Goal: Transaction & Acquisition: Purchase product/service

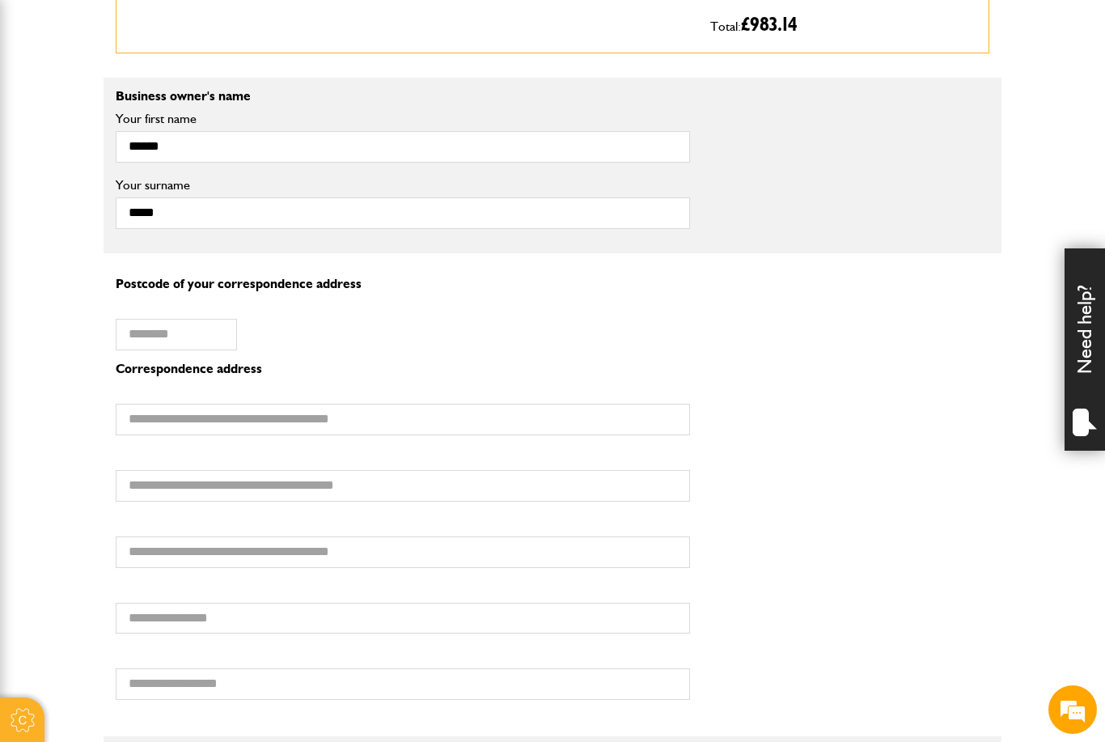
scroll to position [1071, 0]
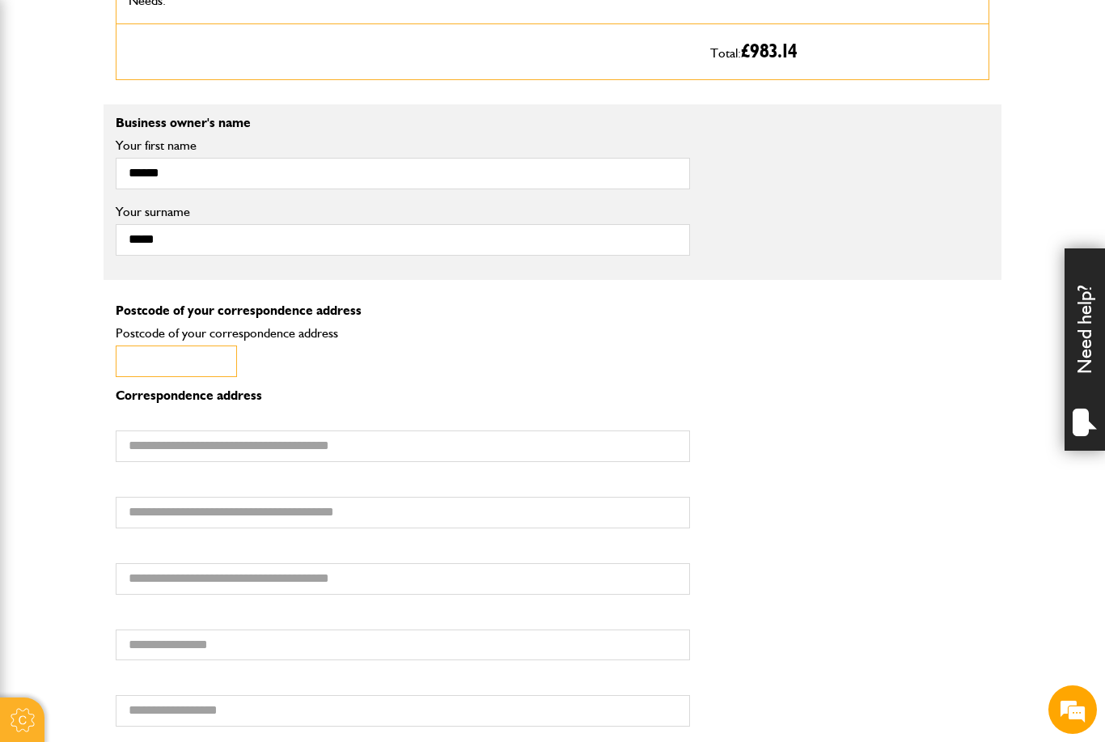
click at [214, 366] on input "Postcode of your correspondence address" at bounding box center [176, 361] width 121 height 32
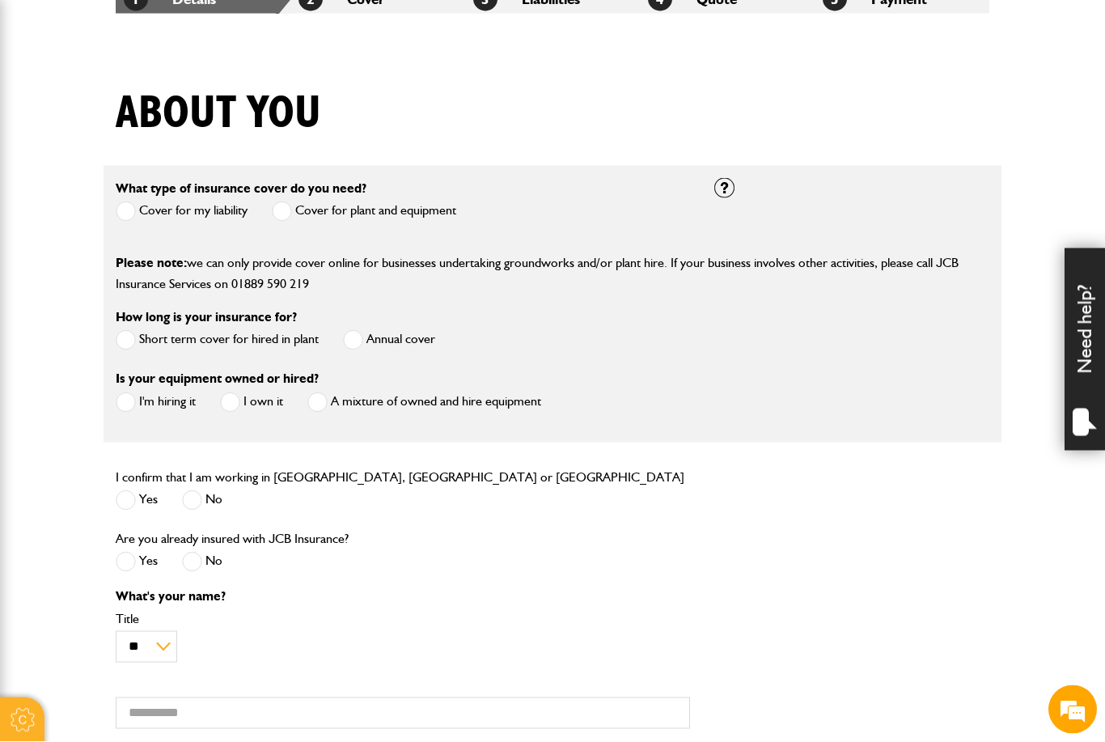
scroll to position [336, 0]
click at [403, 209] on label "Cover for plant and equipment" at bounding box center [364, 211] width 184 height 20
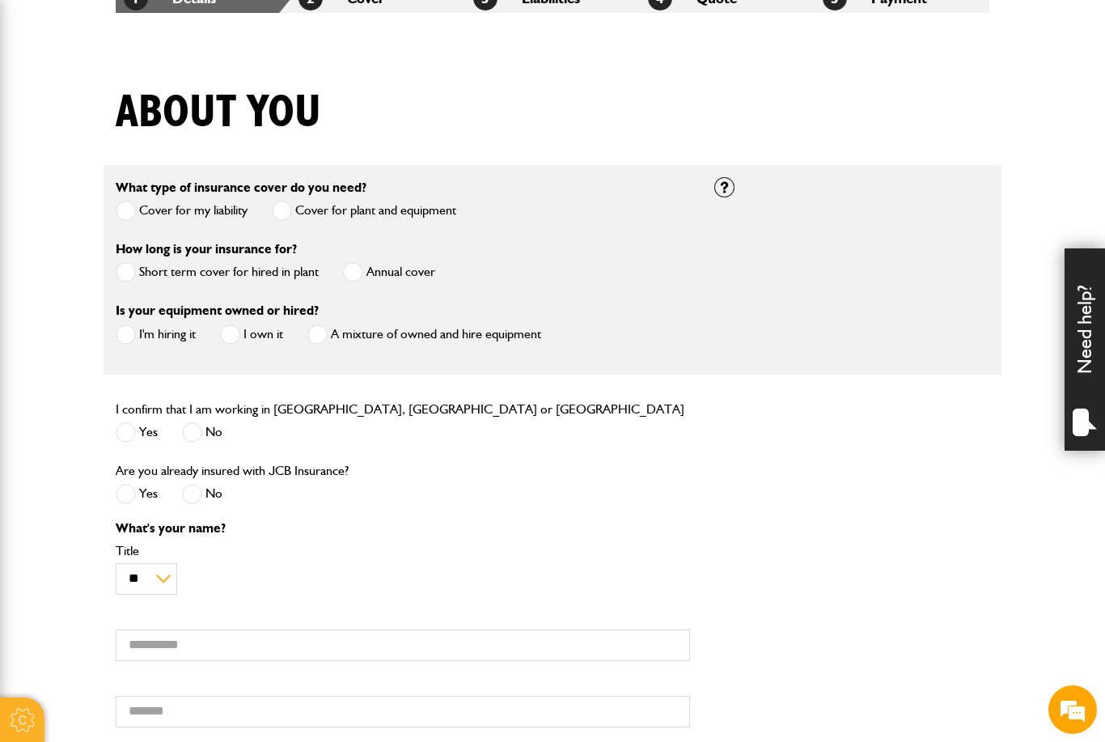
click at [374, 279] on label "Annual cover" at bounding box center [389, 272] width 92 height 20
click at [155, 341] on label "I'm hiring it" at bounding box center [156, 334] width 80 height 20
click at [132, 434] on span at bounding box center [126, 432] width 20 height 20
click at [201, 497] on span at bounding box center [192, 494] width 20 height 20
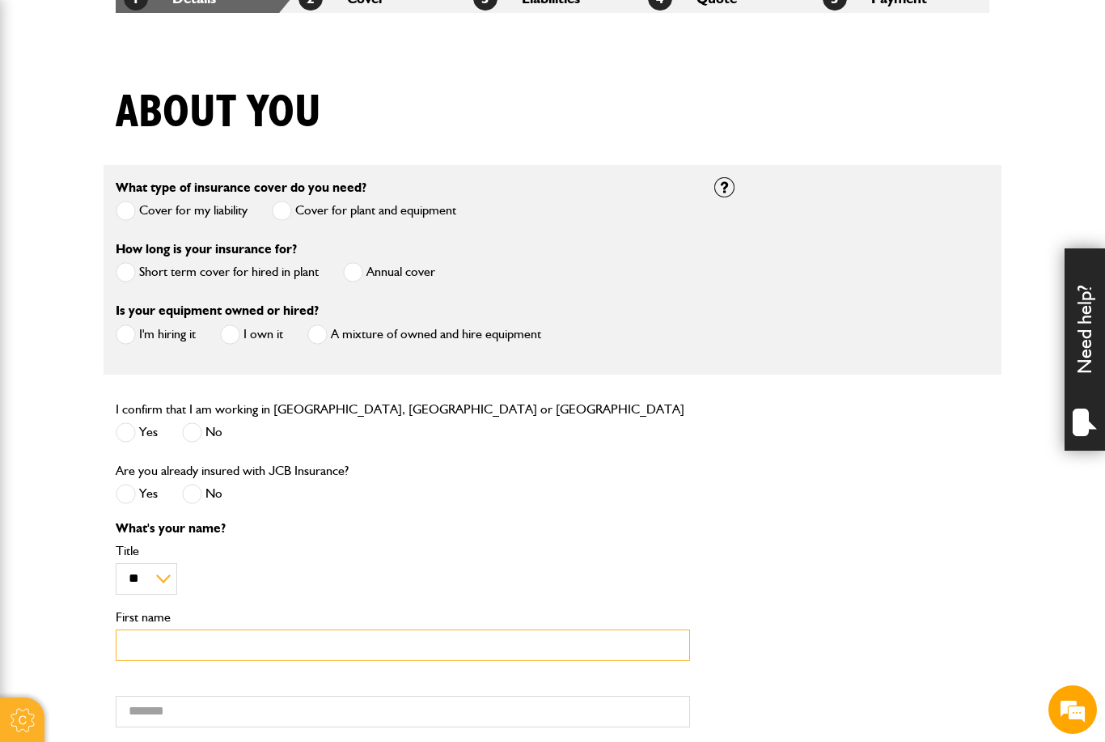
click at [175, 659] on input "First name" at bounding box center [403, 645] width 574 height 32
type input "*"
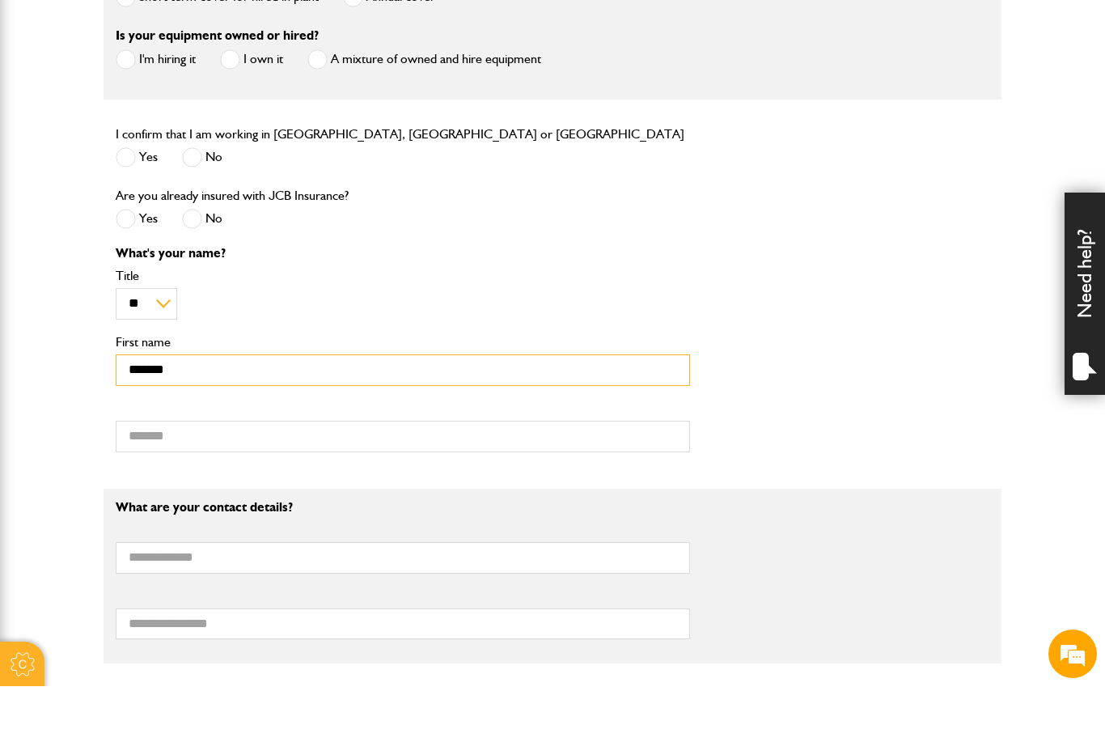
scroll to position [556, 0]
type input "******"
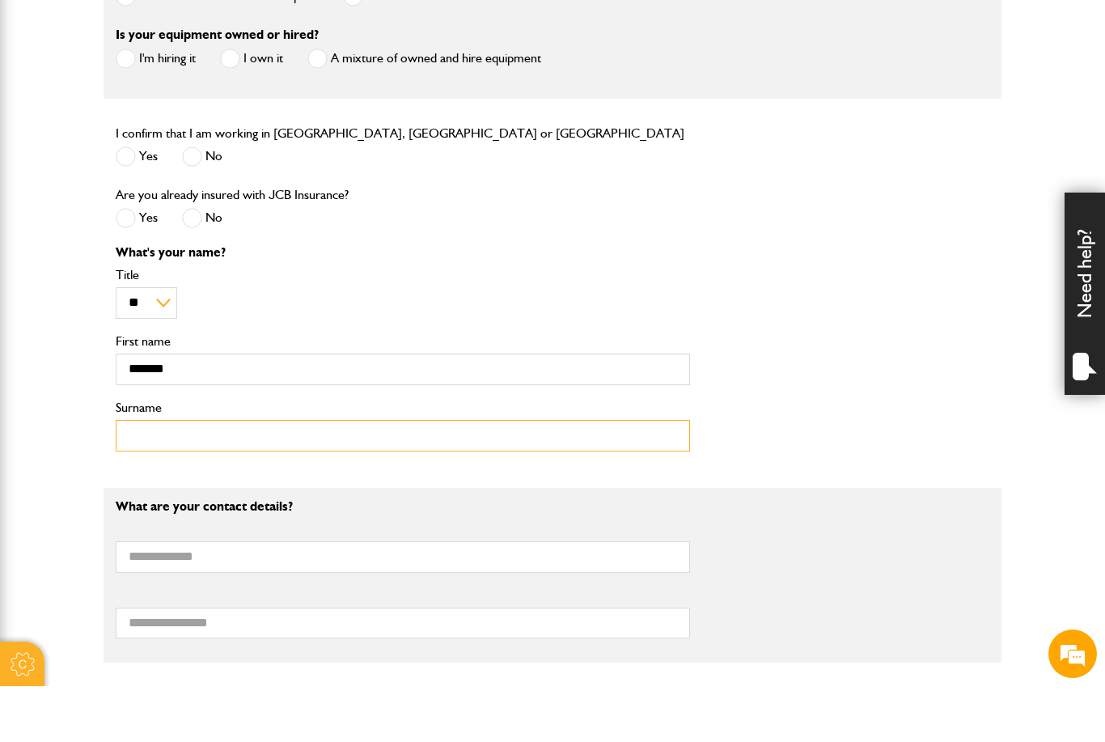
click at [485, 475] on input "Surname" at bounding box center [403, 491] width 574 height 32
type input "*****"
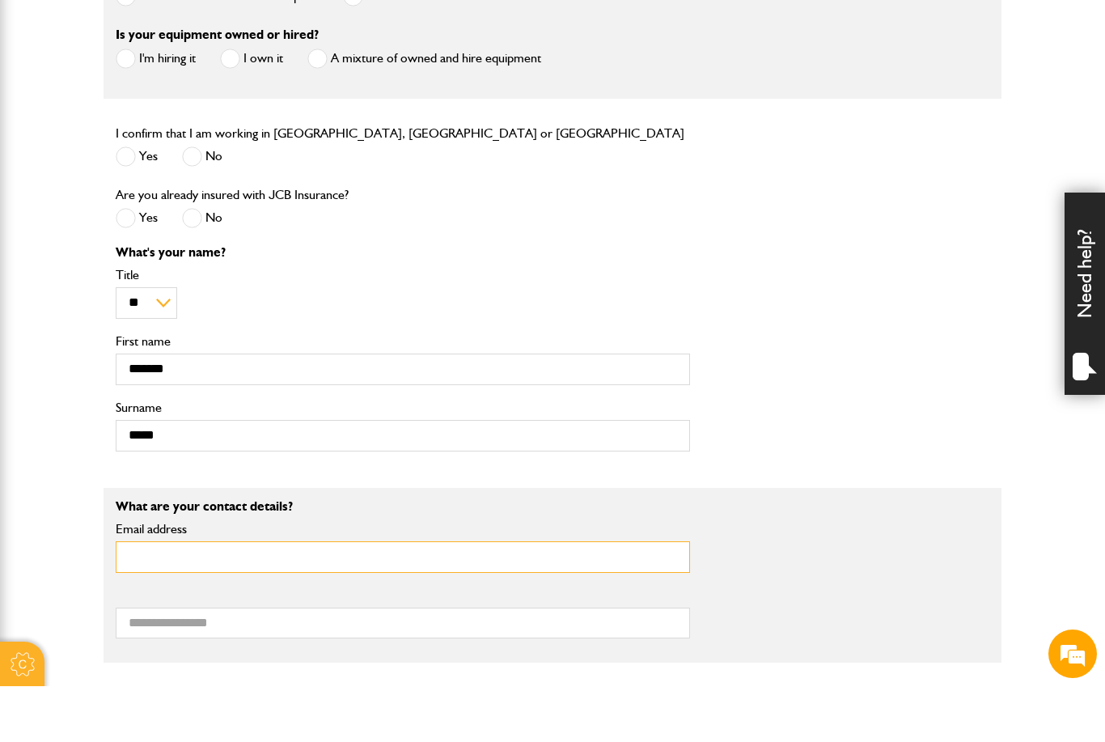
click at [401, 597] on input "Email address" at bounding box center [403, 613] width 574 height 32
type input "**********"
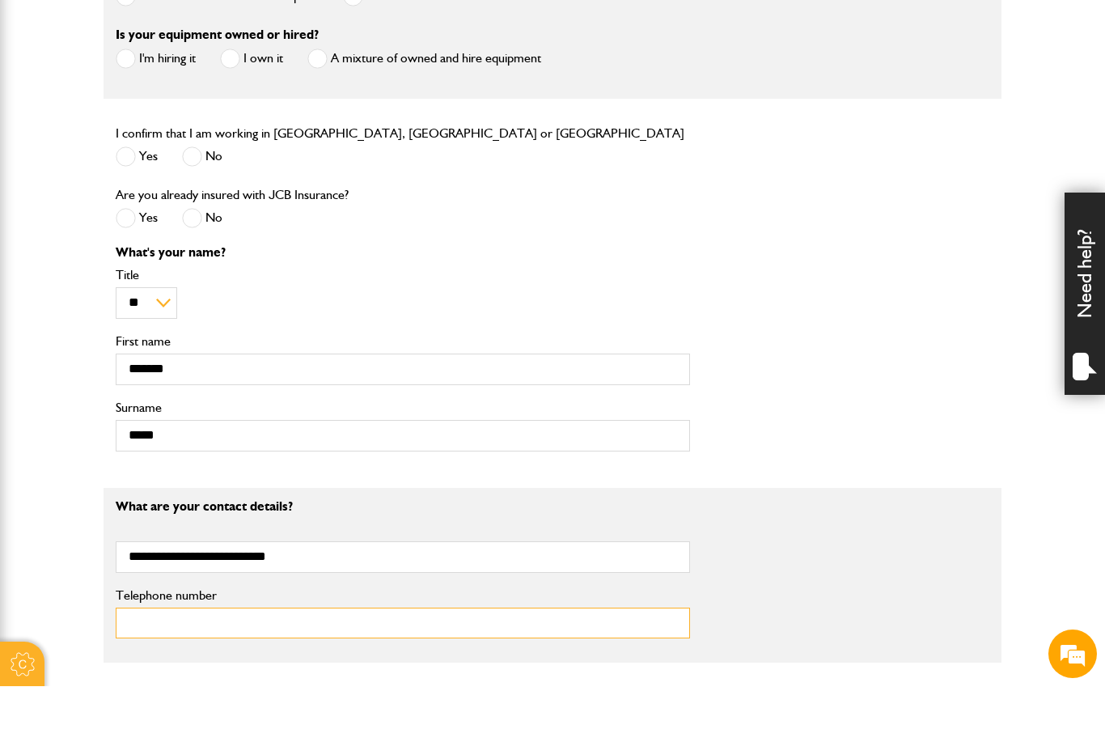
click at [236, 663] on input "Telephone number" at bounding box center [403, 679] width 574 height 32
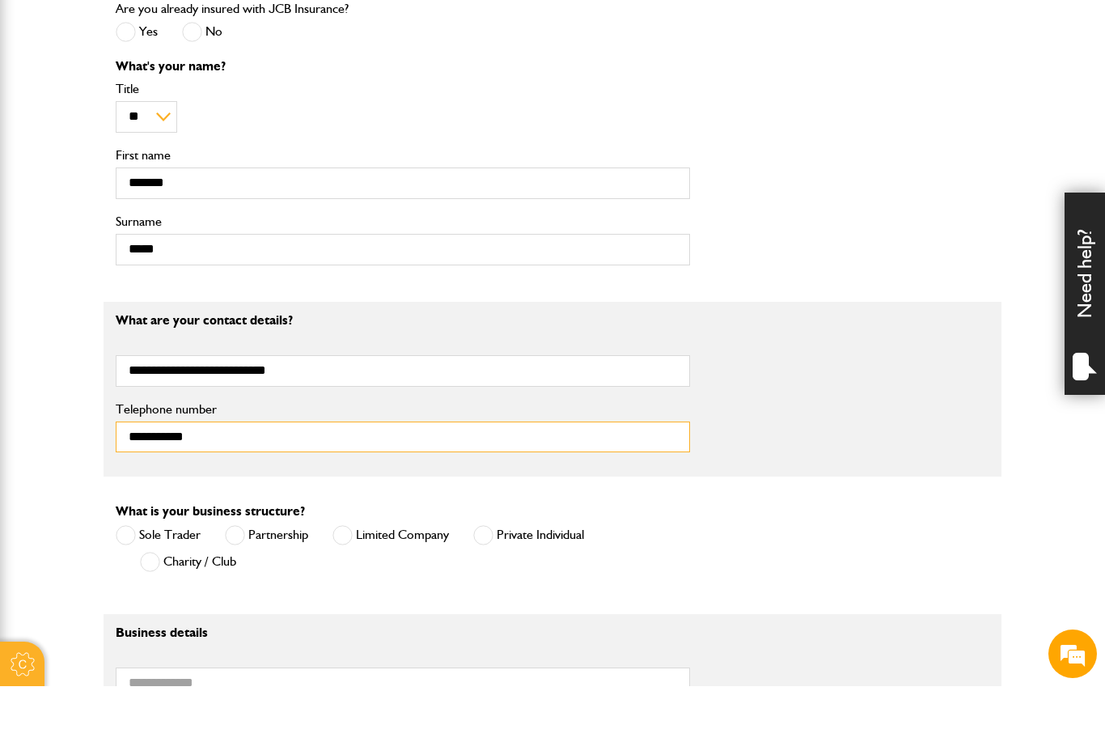
scroll to position [760, 0]
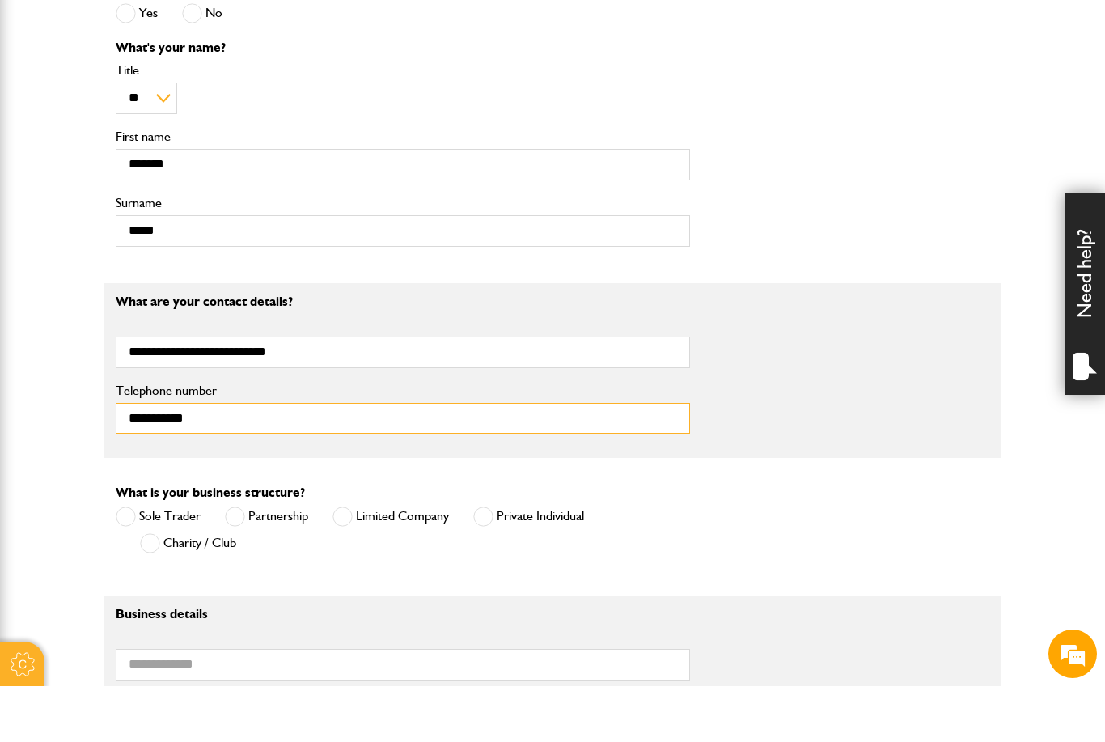
type input "**********"
click at [177, 562] on label "Sole Trader" at bounding box center [158, 572] width 85 height 20
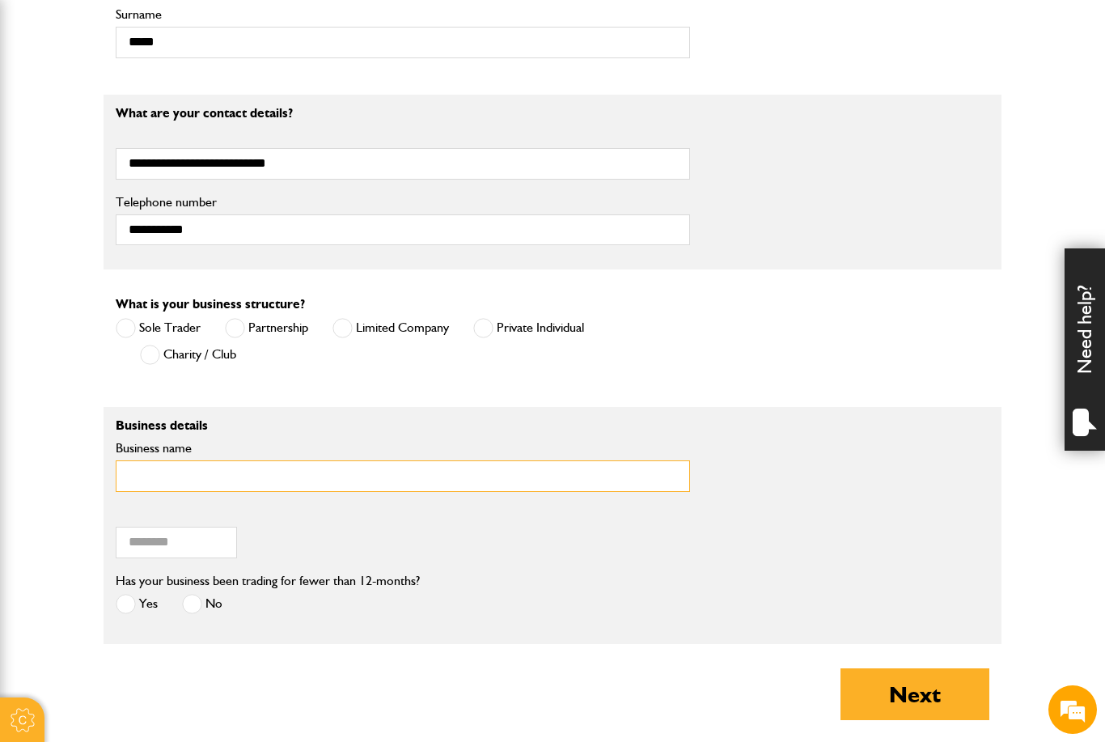
click at [179, 488] on input "Business name" at bounding box center [403, 476] width 574 height 32
click at [168, 478] on input "**********" at bounding box center [403, 477] width 574 height 32
click at [197, 482] on input "**********" at bounding box center [403, 477] width 574 height 32
type input "**********"
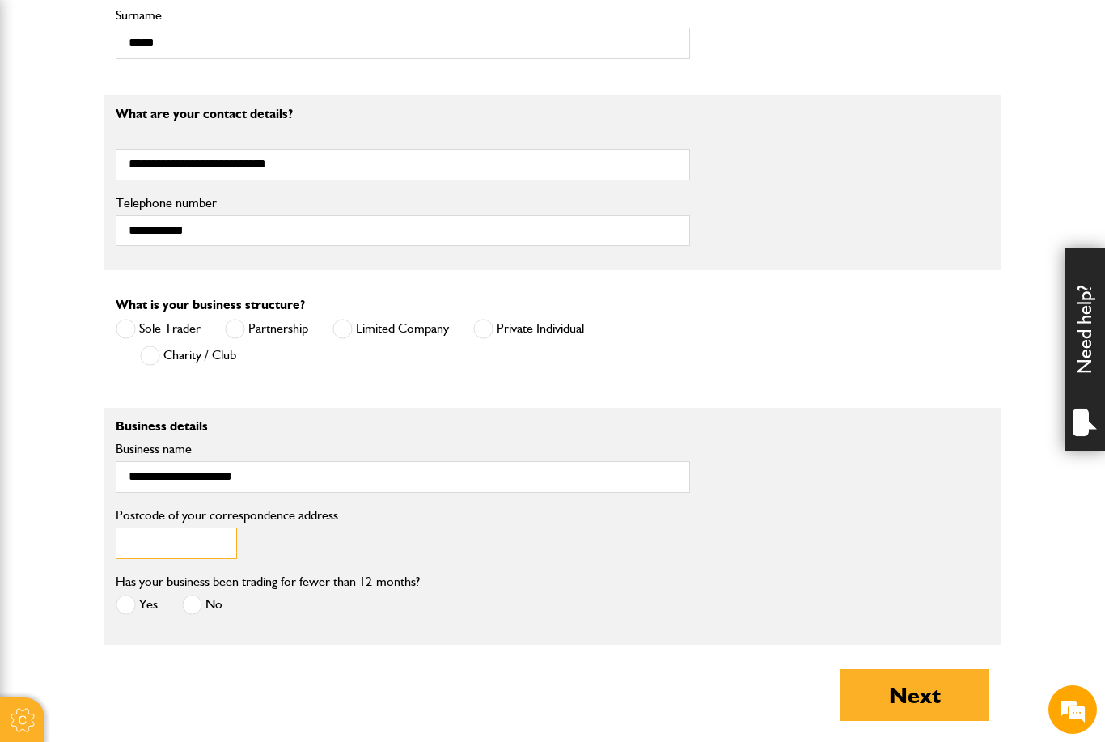
click at [192, 551] on input "Postcode of your correspondence address" at bounding box center [176, 543] width 121 height 32
type input "******"
click at [148, 606] on label "Yes" at bounding box center [137, 604] width 42 height 20
click at [946, 698] on button "Next" at bounding box center [914, 695] width 149 height 52
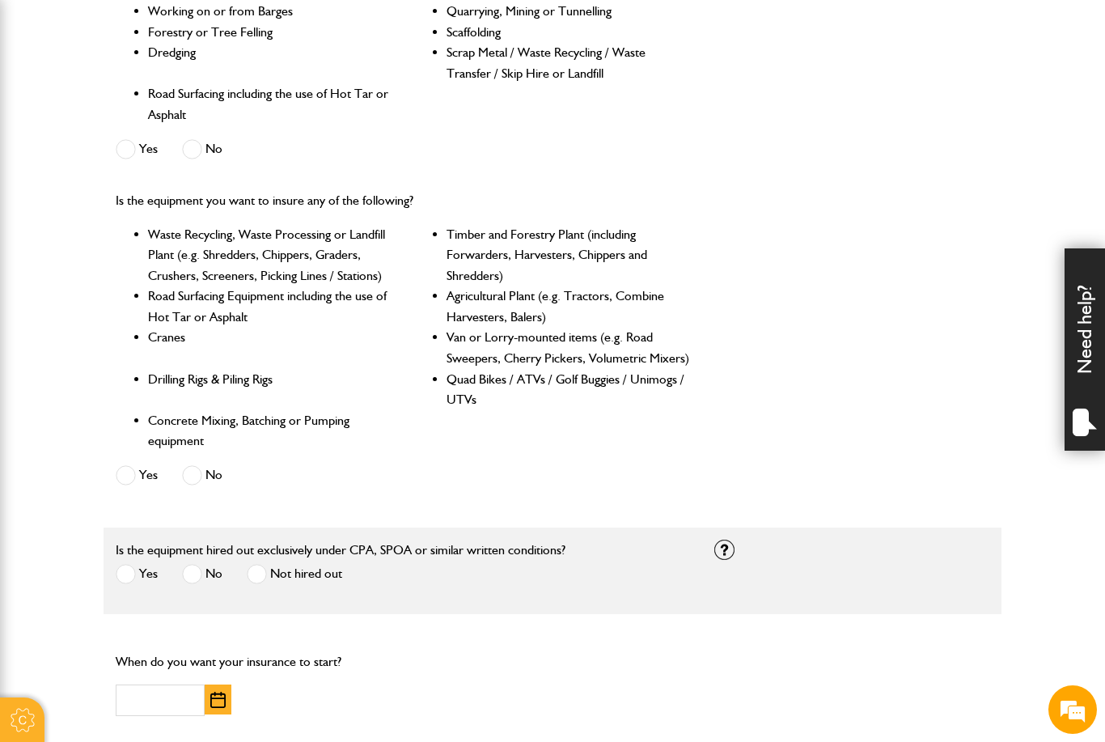
scroll to position [659, 0]
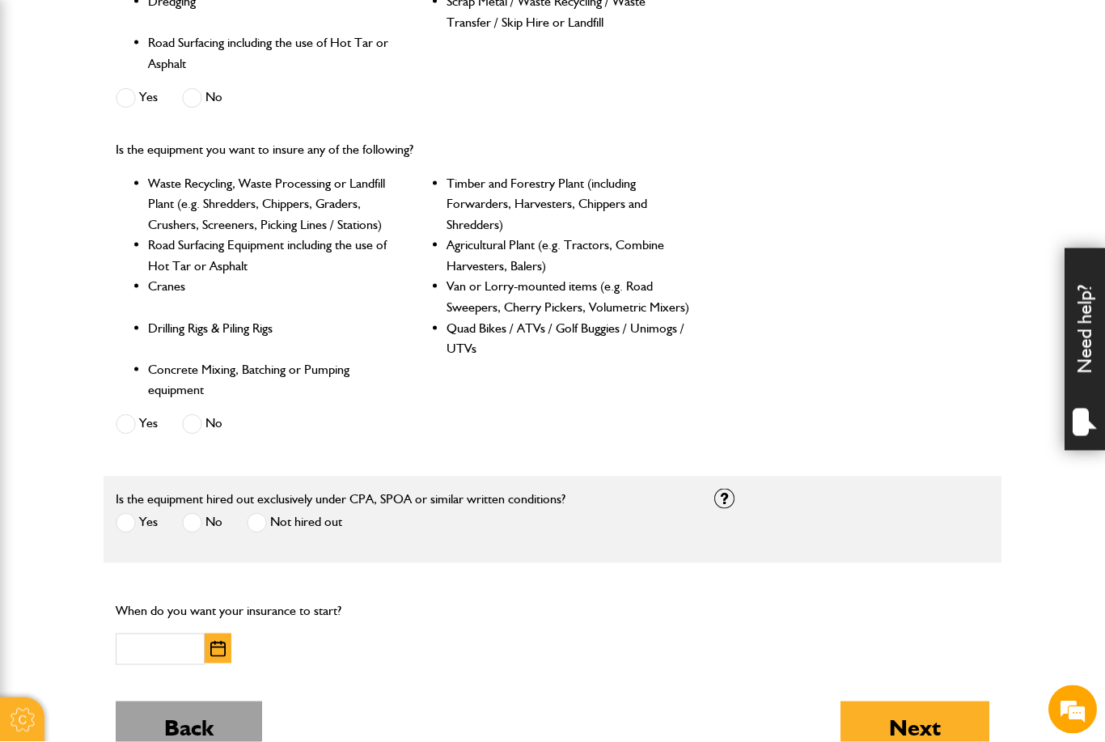
click at [239, 713] on button "Back" at bounding box center [189, 727] width 146 height 52
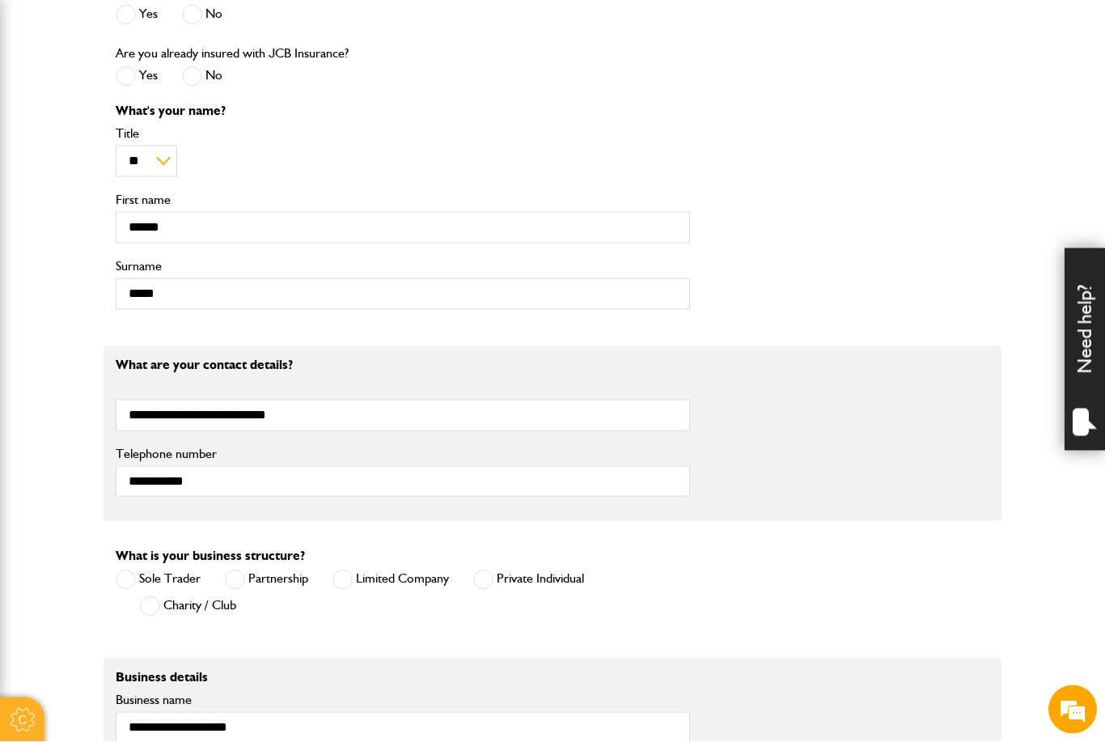
scroll to position [913, 0]
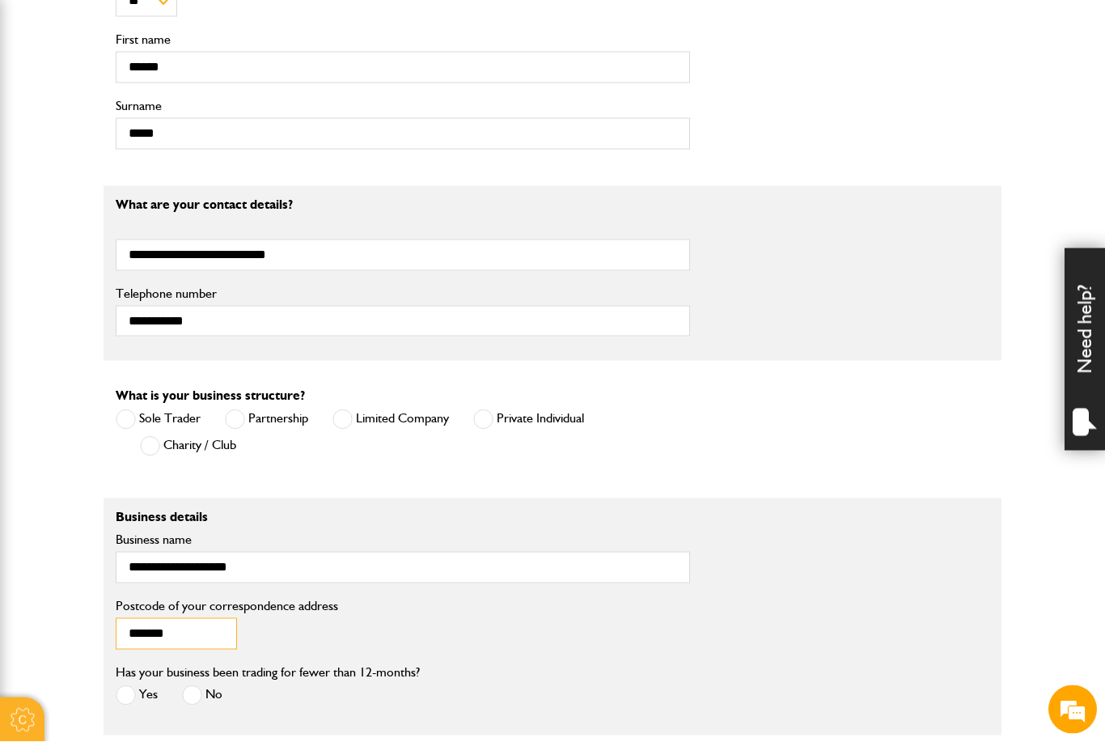
click at [191, 640] on input "*******" at bounding box center [176, 634] width 121 height 32
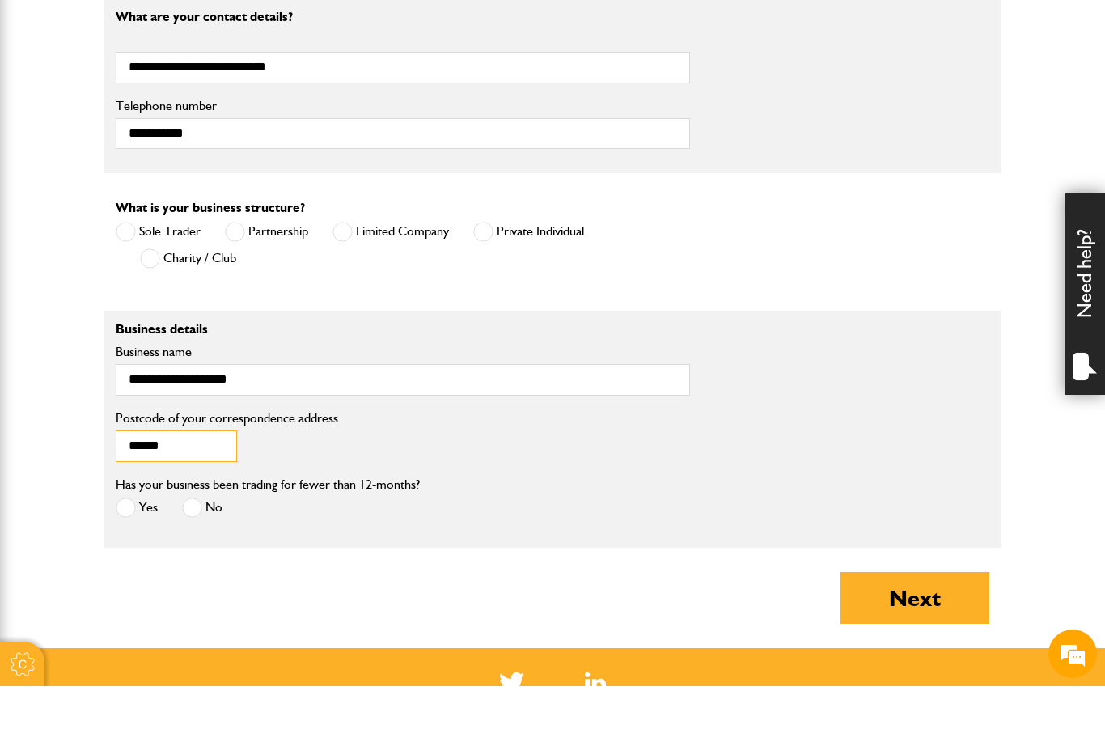
scroll to position [1050, 0]
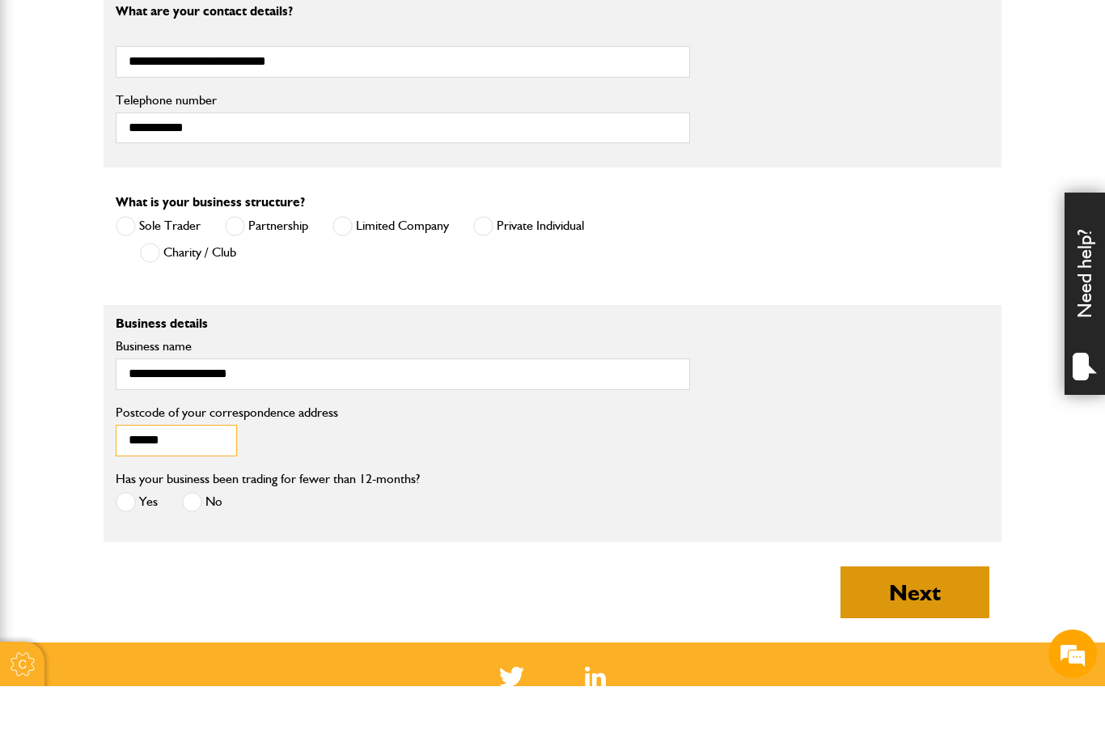
type input "******"
click at [911, 622] on button "Next" at bounding box center [914, 648] width 149 height 52
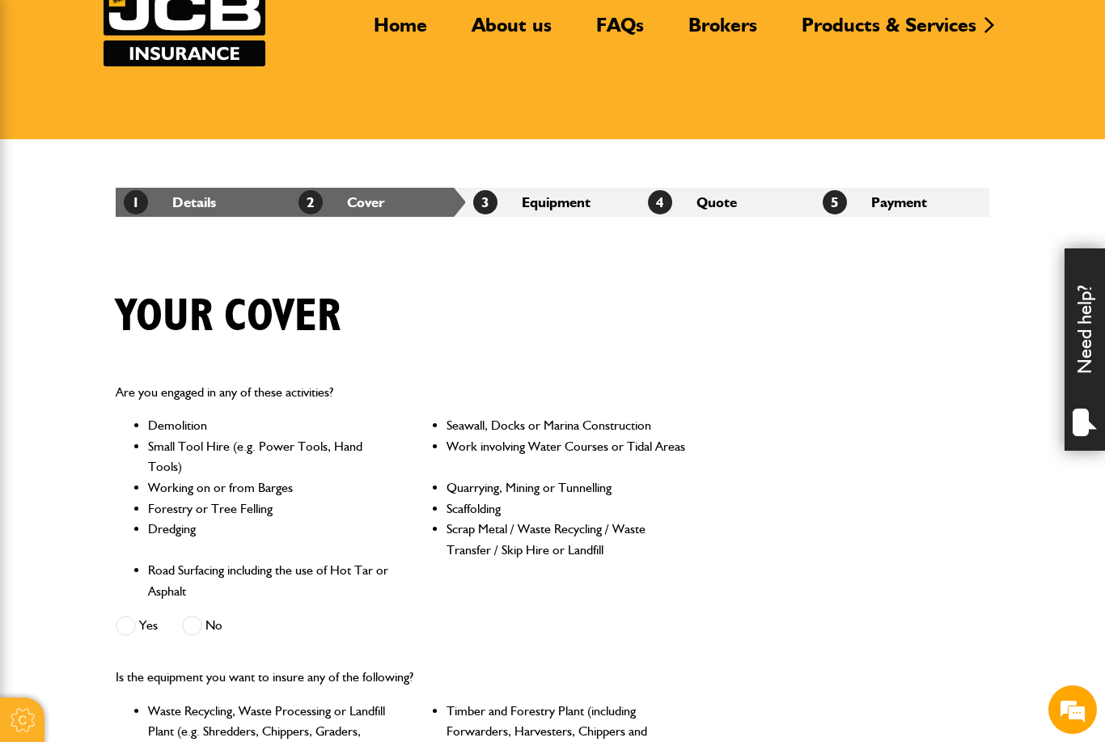
scroll to position [160, 0]
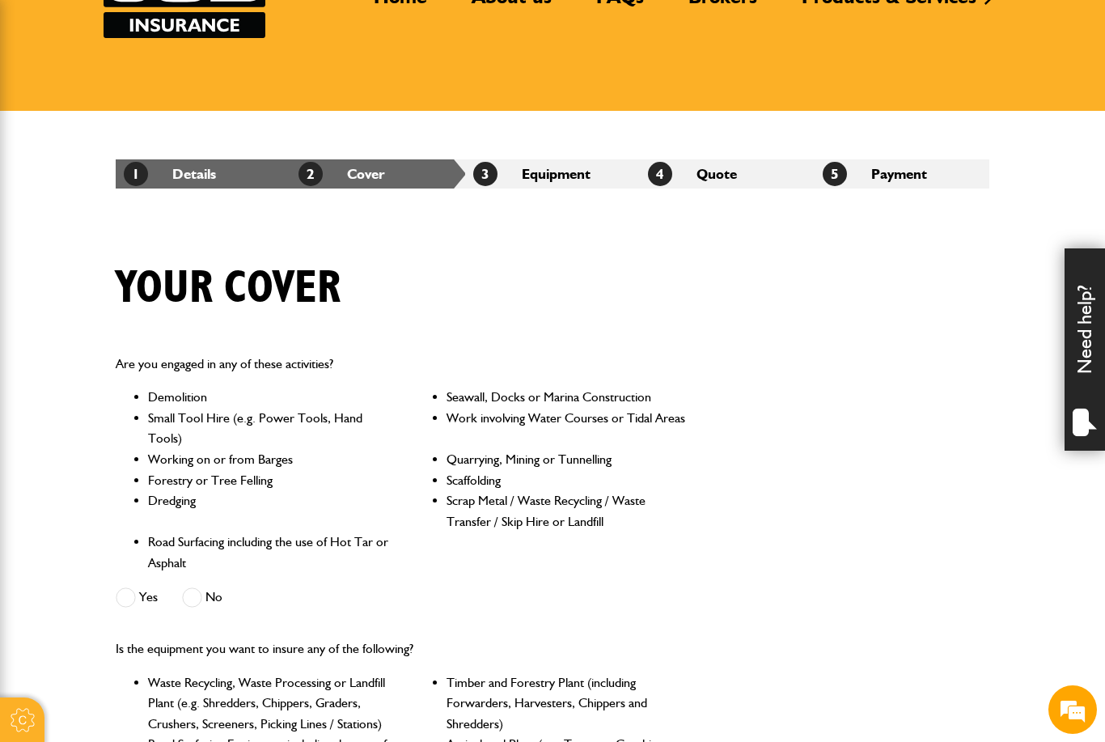
click at [194, 593] on span at bounding box center [192, 597] width 20 height 20
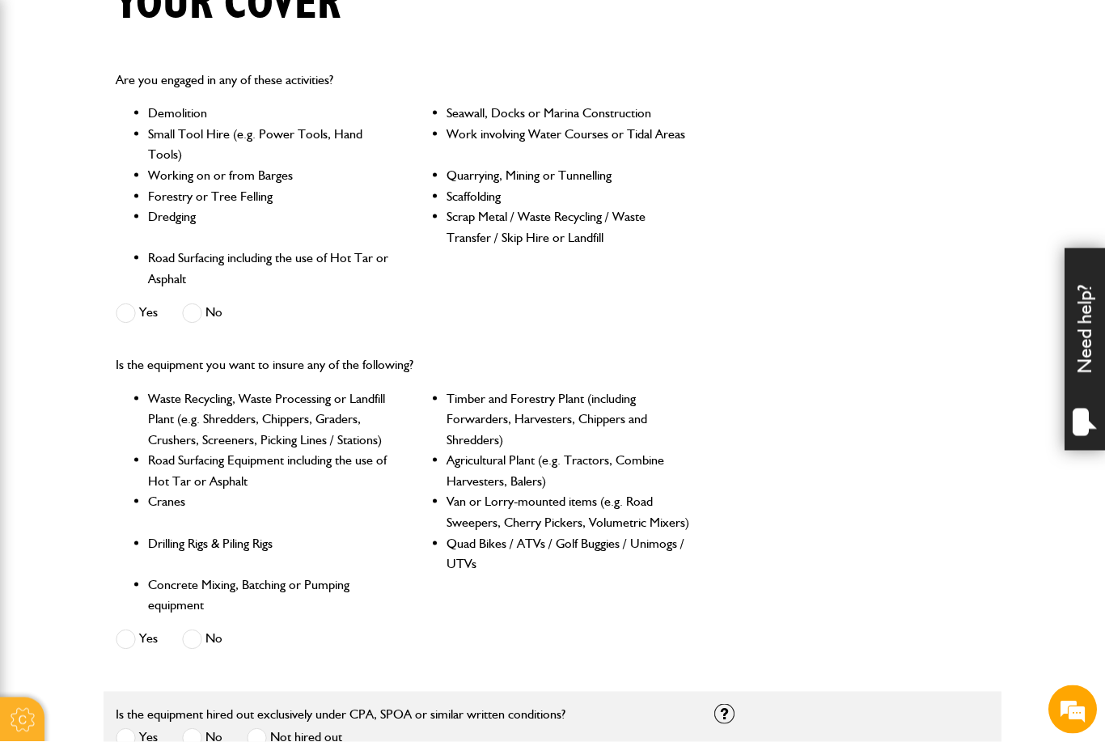
scroll to position [445, 0]
click at [199, 638] on span at bounding box center [192, 638] width 20 height 20
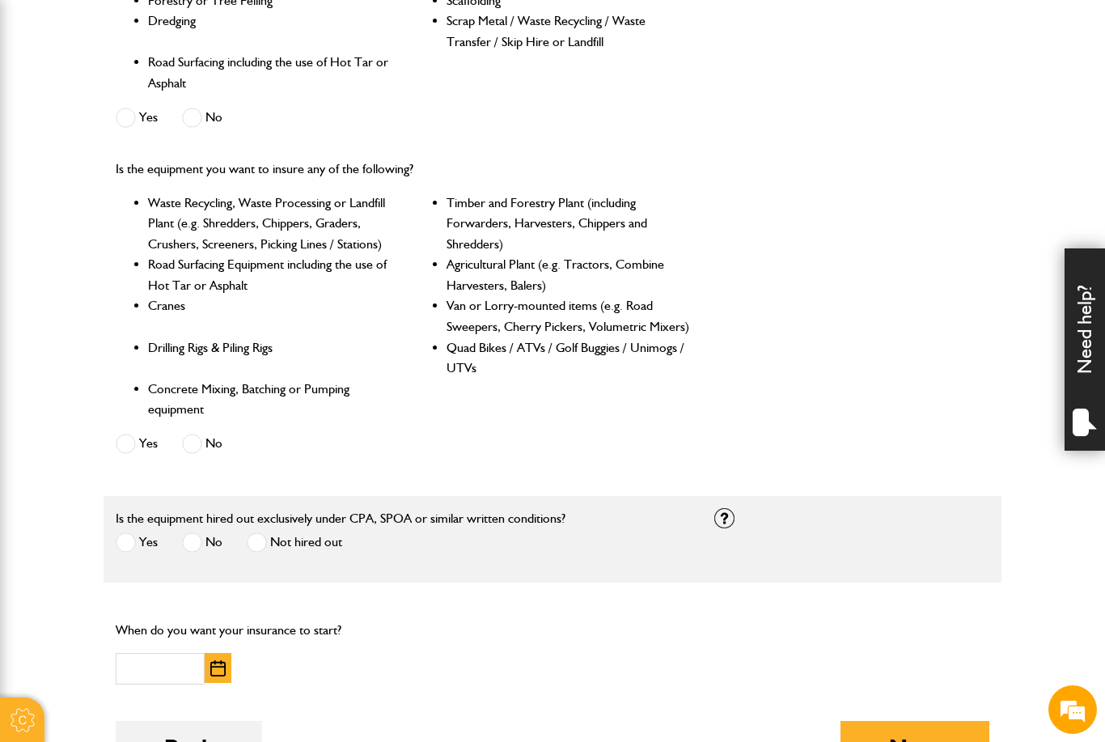
scroll to position [0, 0]
click at [203, 539] on label "No" at bounding box center [202, 542] width 40 height 20
click at [218, 666] on img "button" at bounding box center [217, 668] width 15 height 16
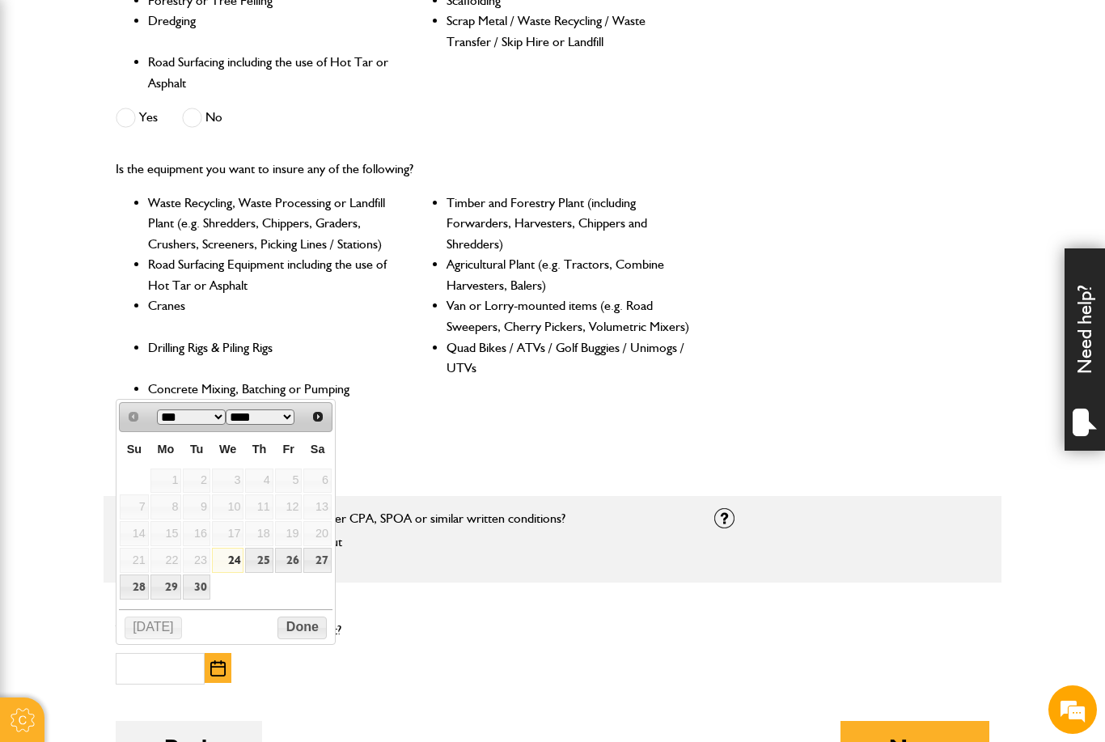
click at [231, 564] on link "24" at bounding box center [228, 559] width 32 height 25
type input "**********"
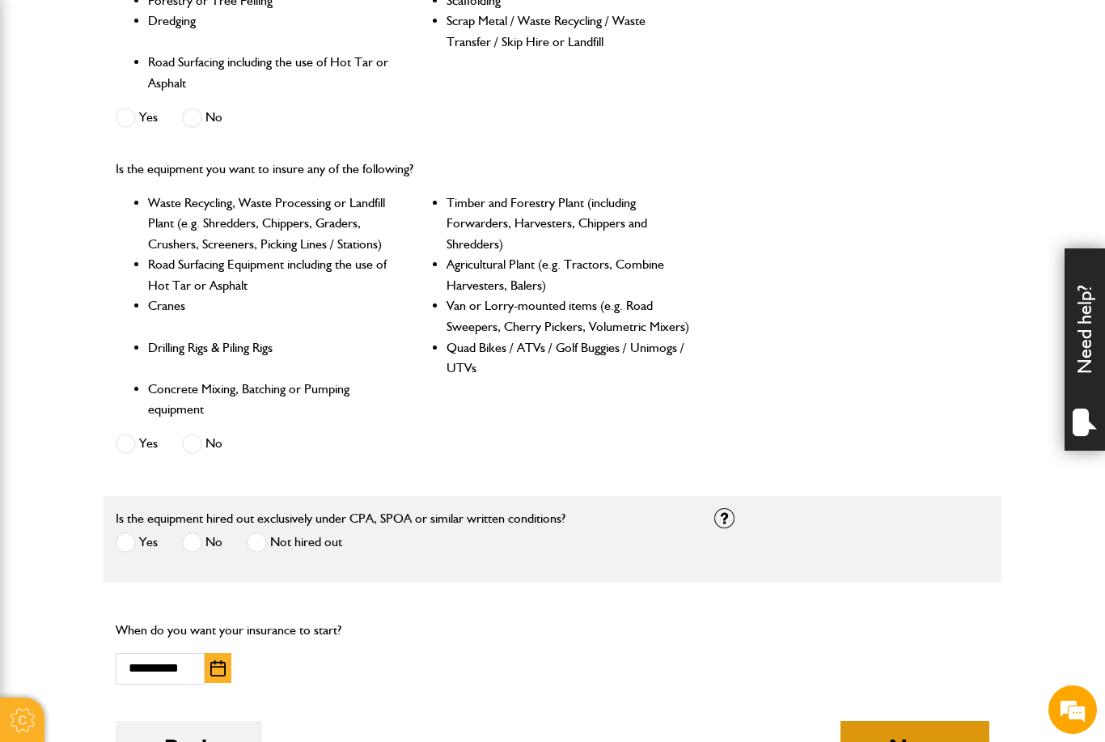
click at [935, 741] on button "Next" at bounding box center [914, 747] width 149 height 52
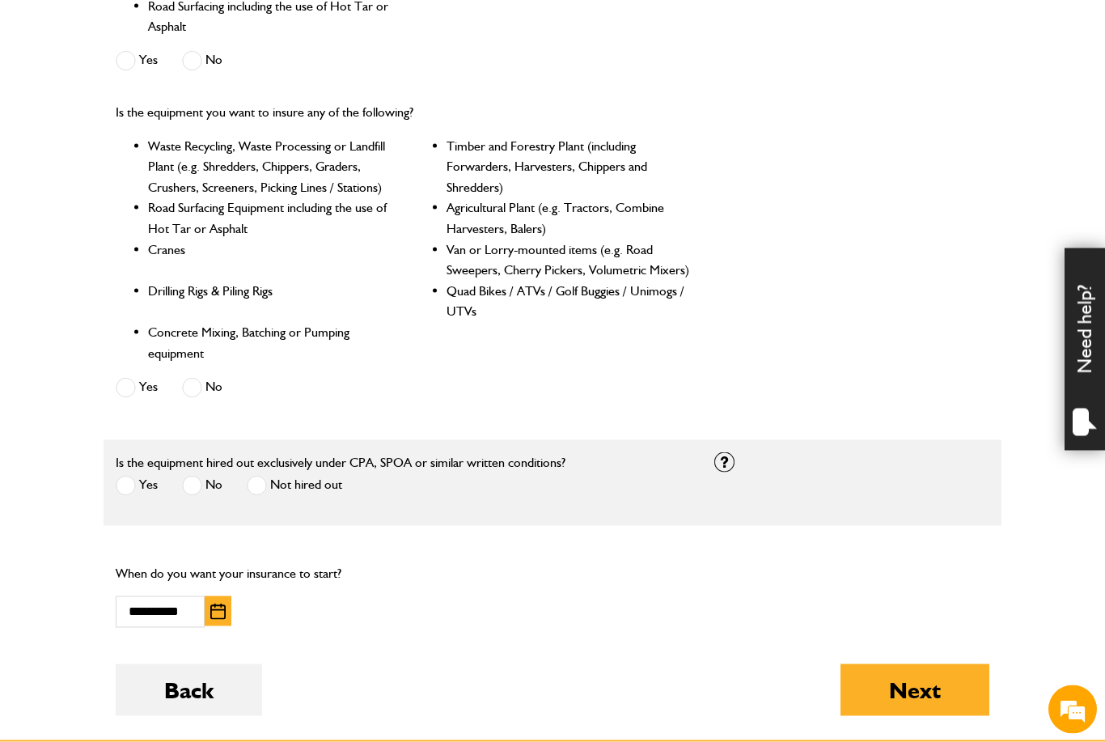
scroll to position [800, 0]
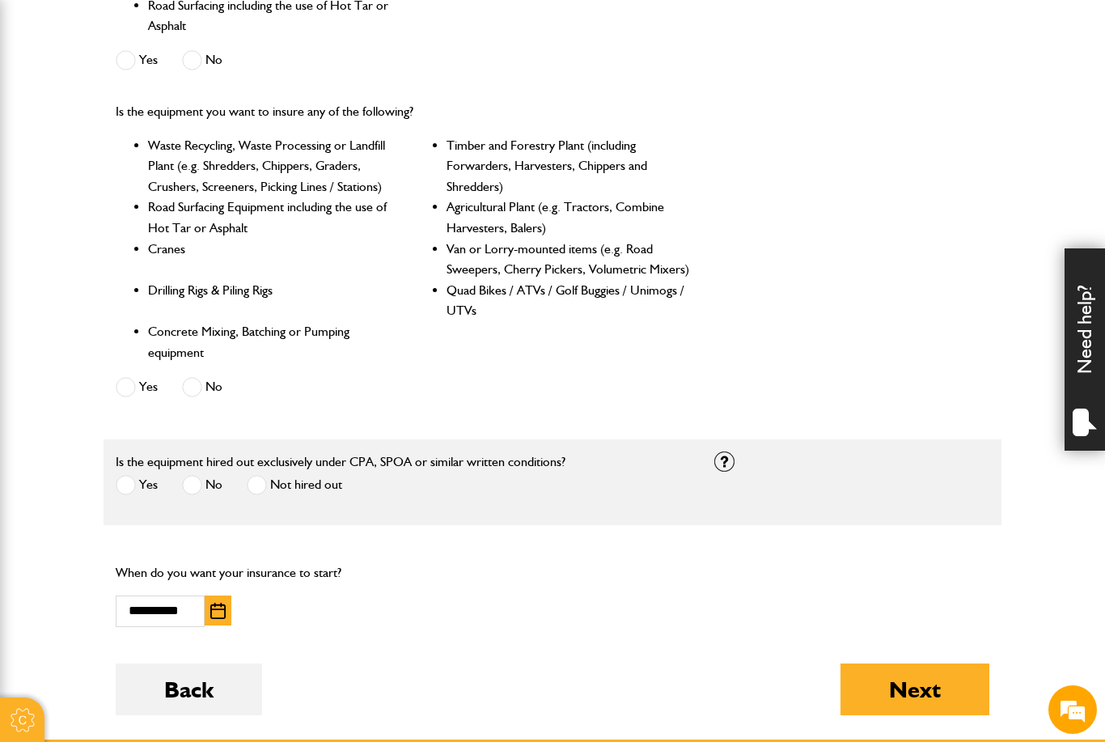
click at [142, 480] on label "Yes" at bounding box center [137, 485] width 42 height 20
click at [945, 693] on button "Next" at bounding box center [914, 689] width 149 height 52
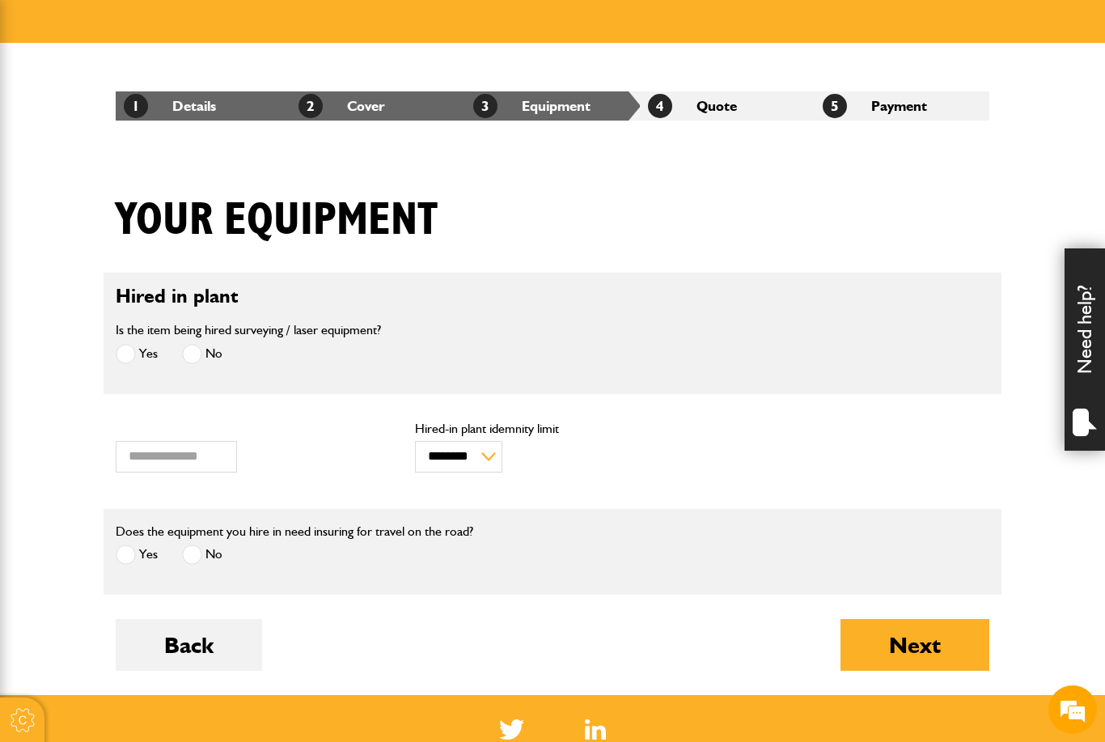
scroll to position [298, 0]
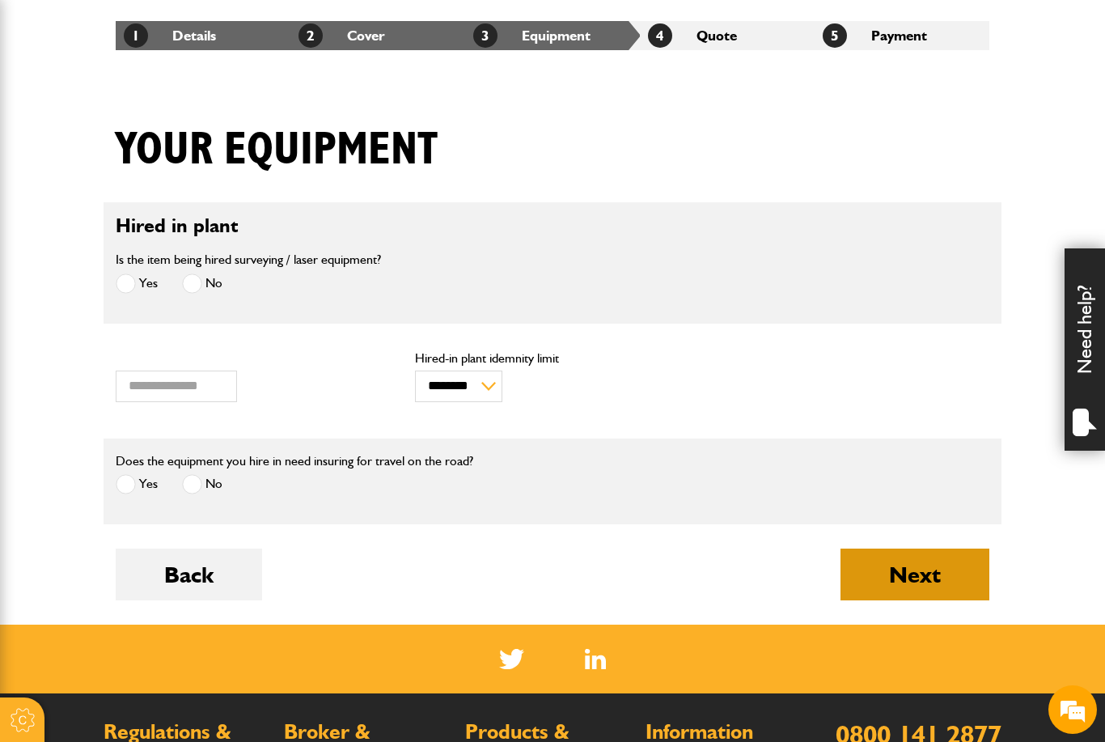
click at [970, 578] on button "Next" at bounding box center [914, 574] width 149 height 52
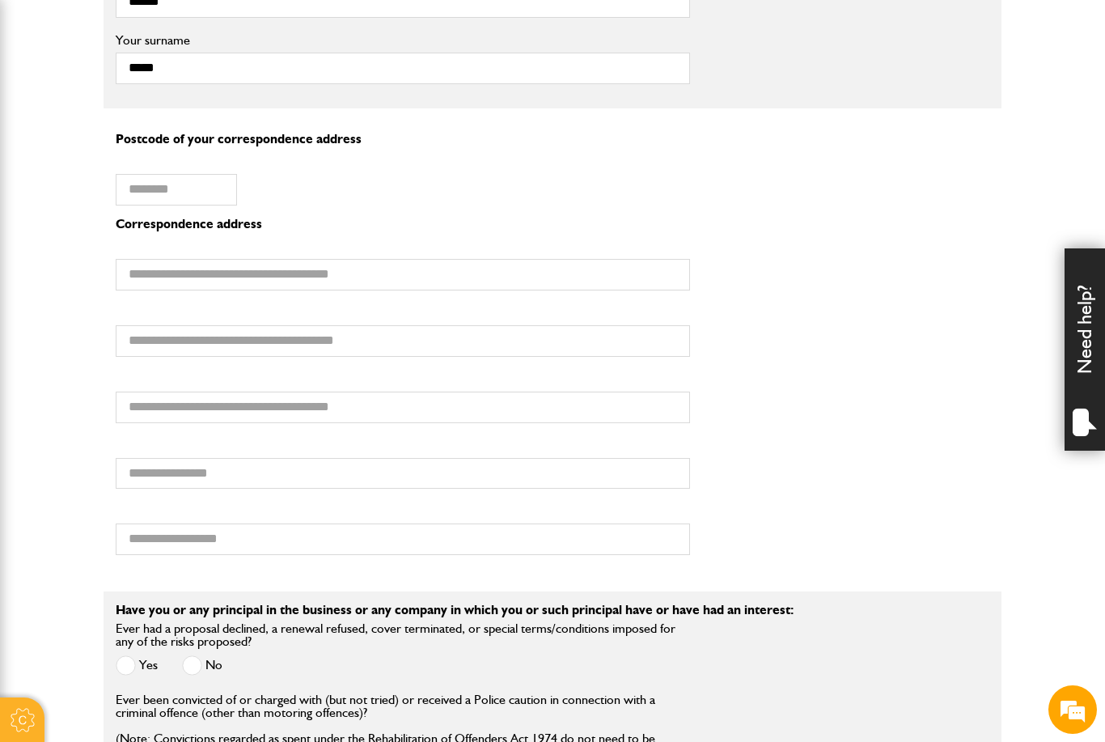
scroll to position [1166, 0]
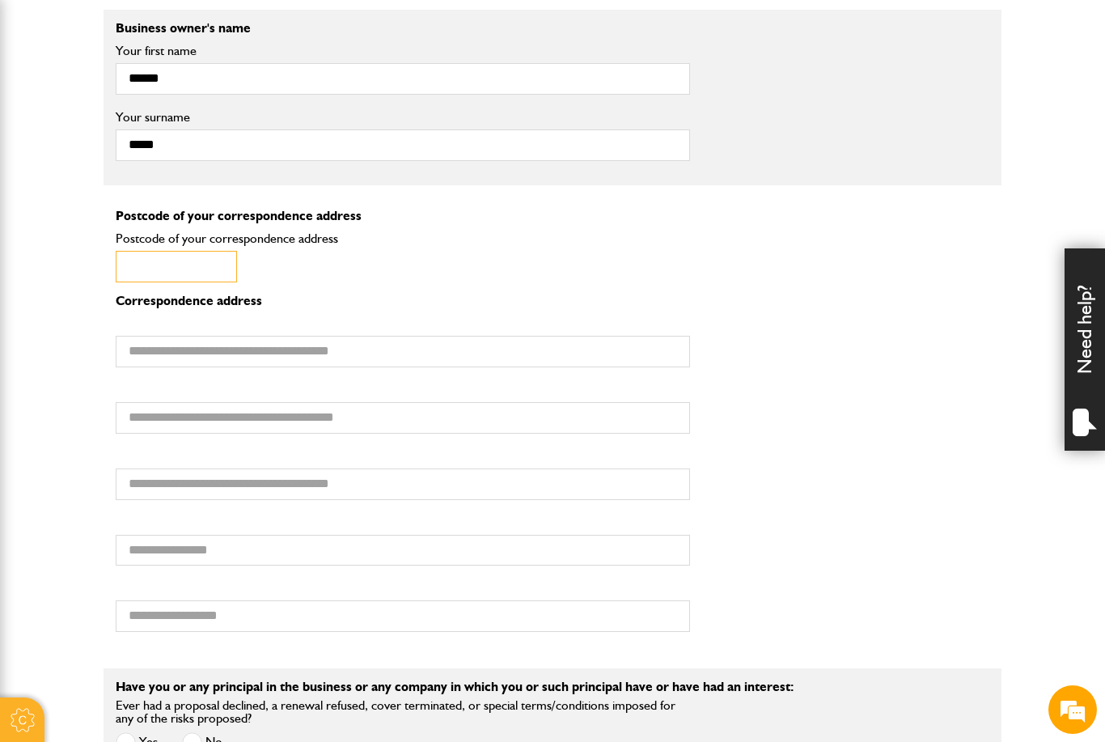
click at [175, 251] on input "Postcode of your correspondence address" at bounding box center [176, 267] width 121 height 32
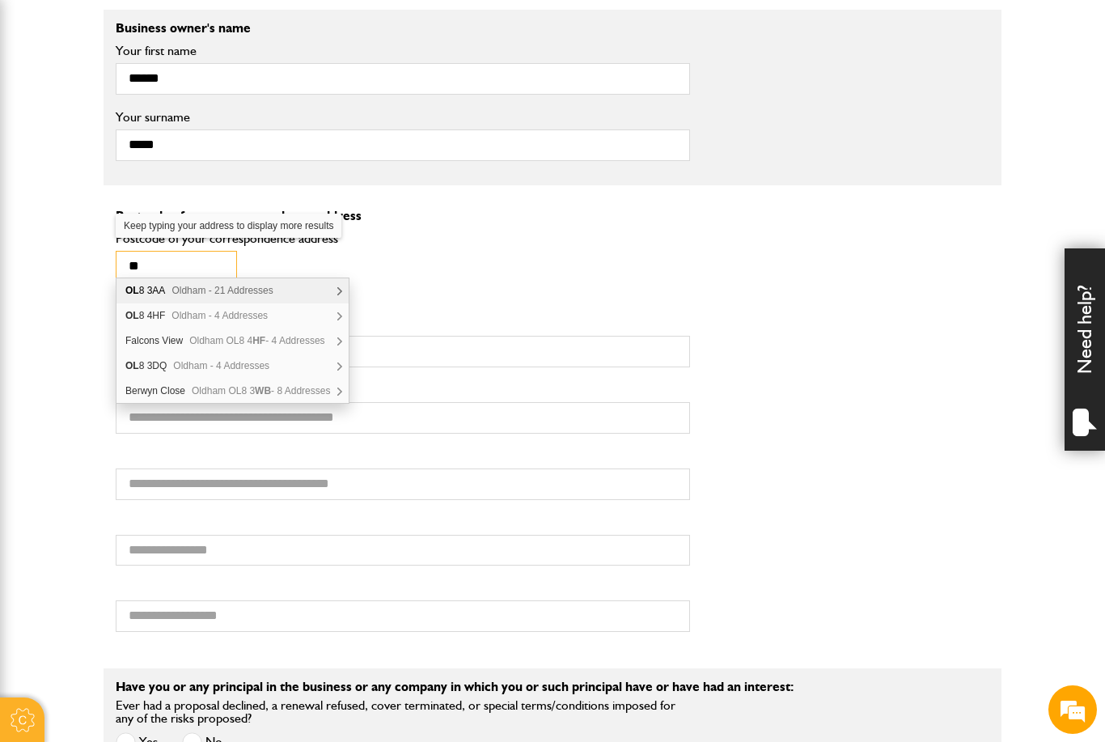
scroll to position [0, 0]
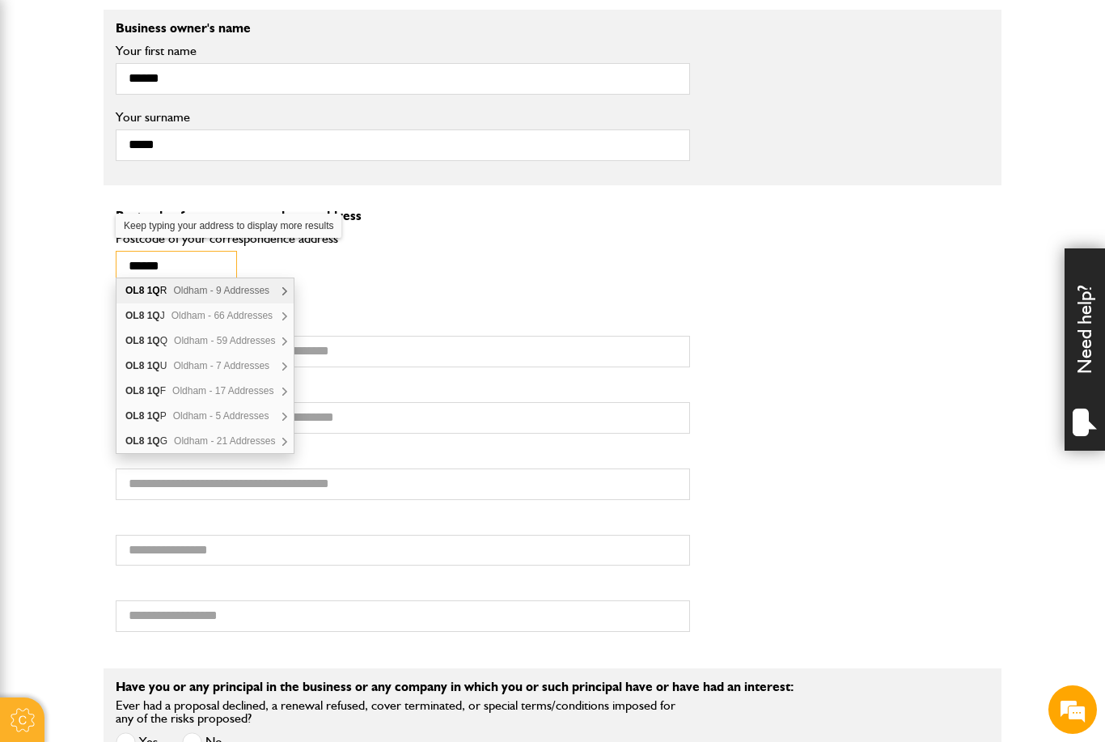
type input "*******"
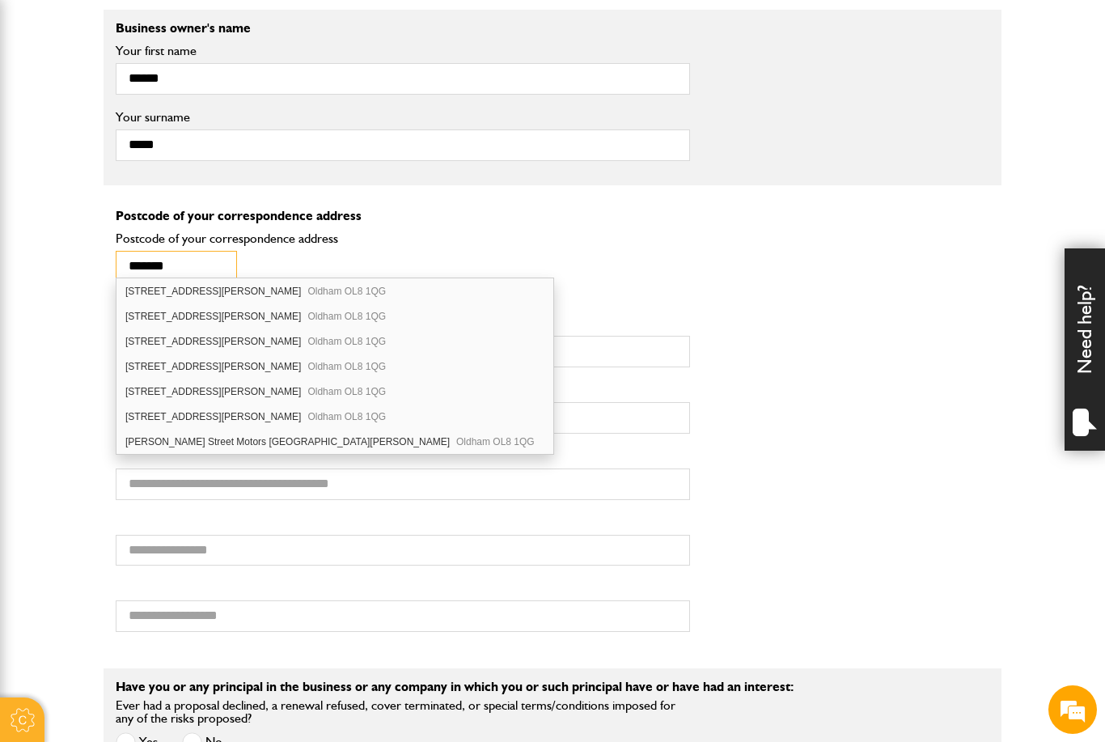
scroll to position [350, 0]
drag, startPoint x: 218, startPoint y: 256, endPoint x: 0, endPoint y: 261, distance: 218.4
click at [0, 261] on body "Cookie Options You can control which cookies we use with the form below. Please…" at bounding box center [552, 398] width 1105 height 3129
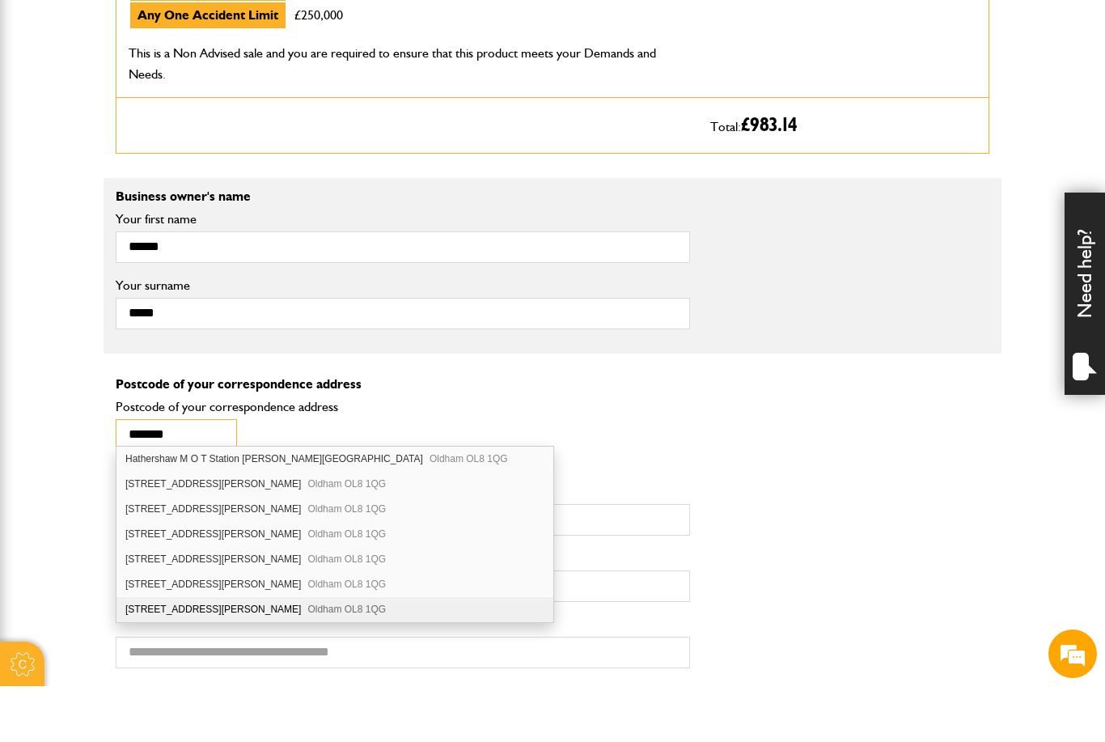
scroll to position [0, 0]
click at [367, 502] on div "Hathershaw M O T Station Neild Street Oldham OL8 1QG" at bounding box center [334, 514] width 437 height 25
type input "*******"
type input "**********"
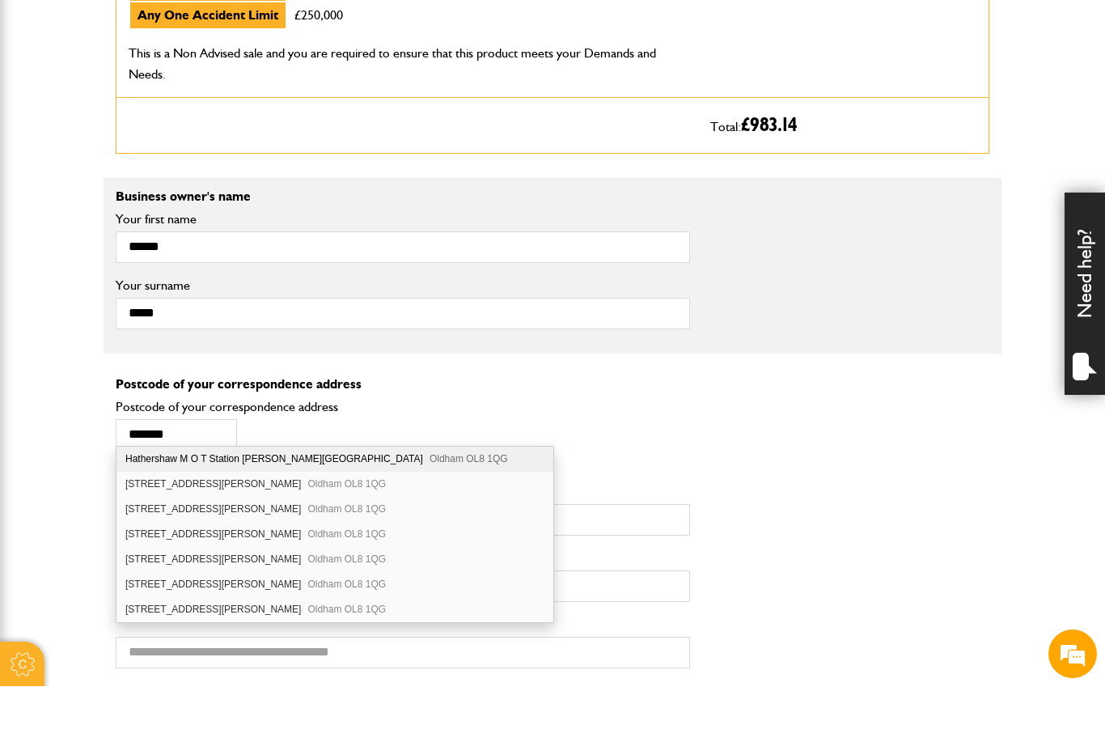
type input "******"
type input "**********"
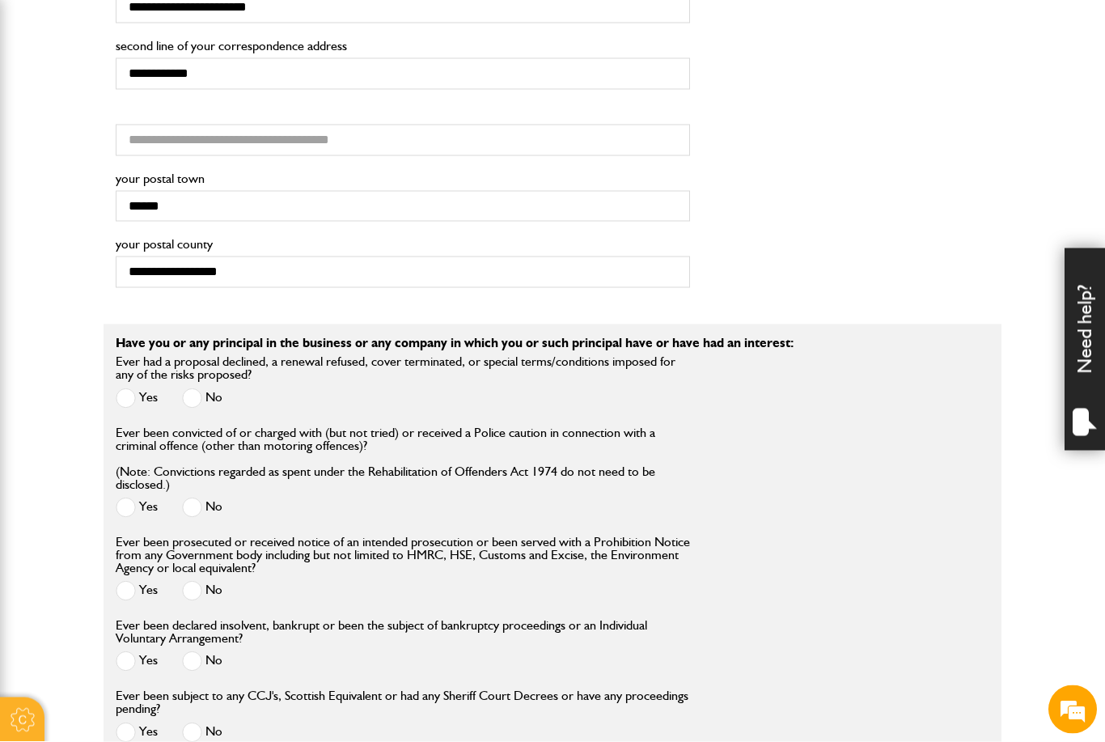
scroll to position [1534, 0]
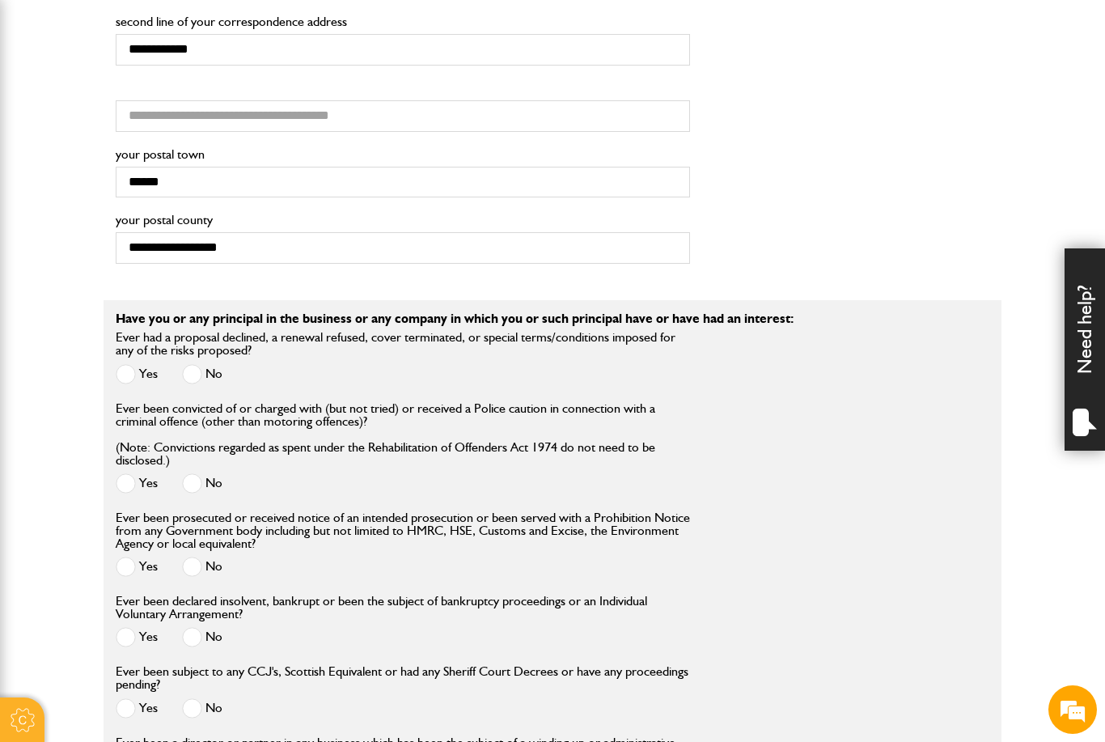
click at [202, 364] on span at bounding box center [192, 374] width 20 height 20
click at [200, 483] on span at bounding box center [192, 483] width 20 height 20
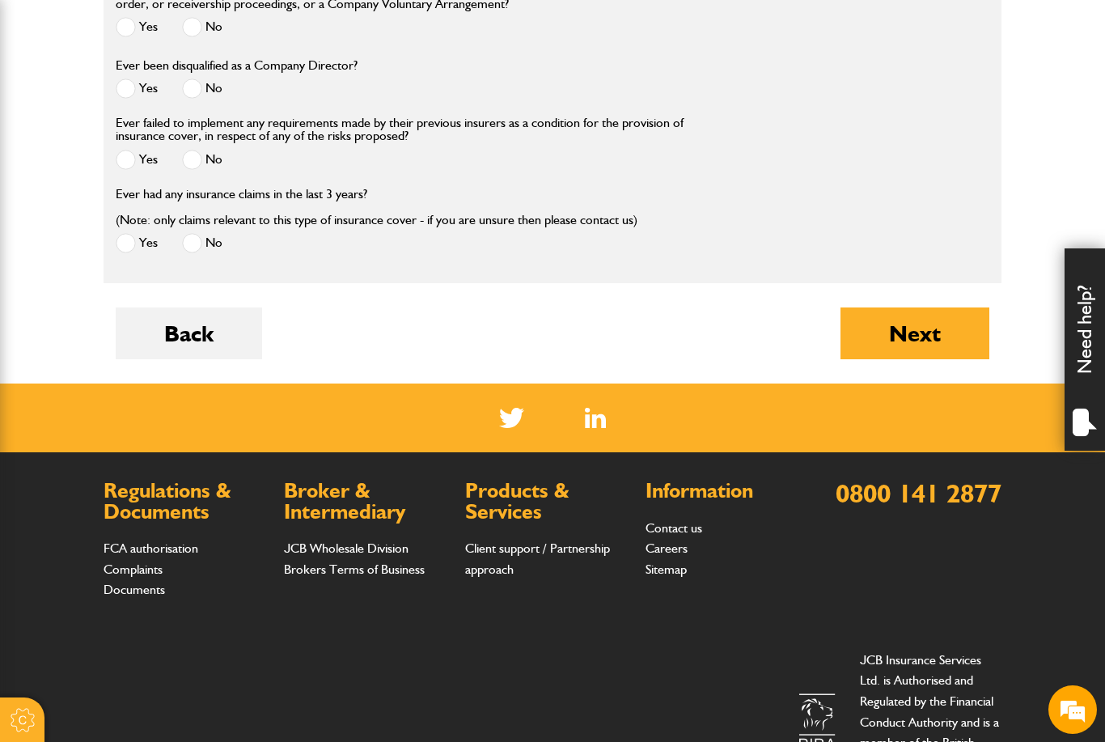
scroll to position [2330, 0]
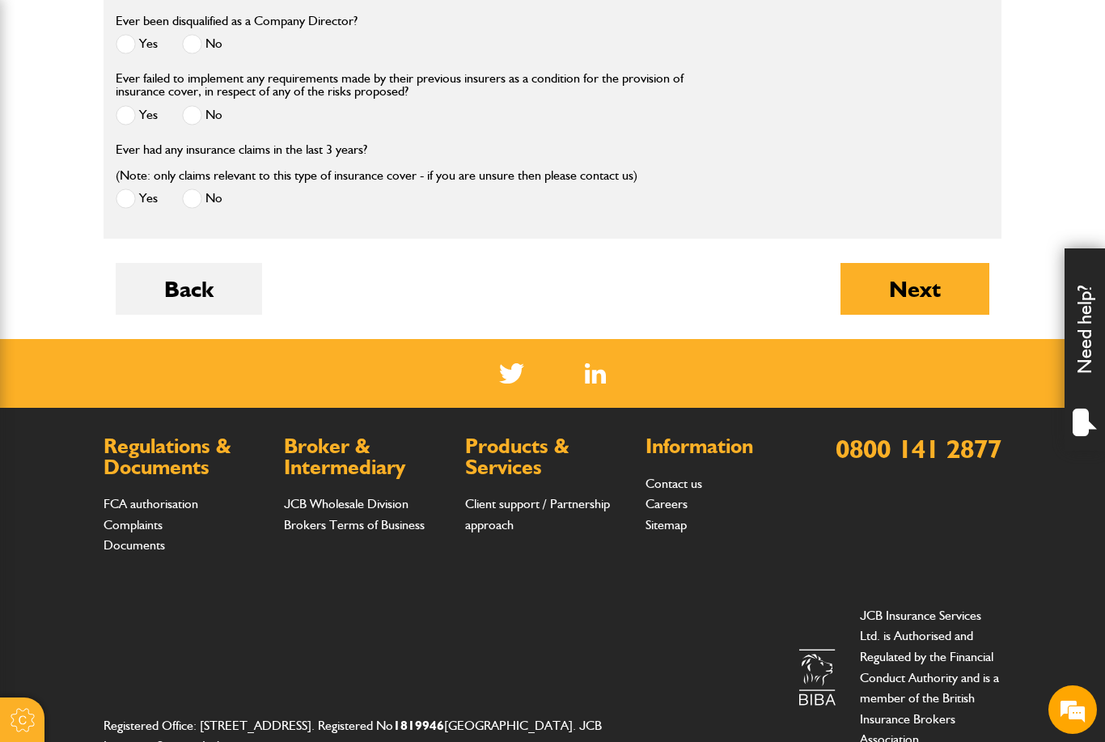
click at [189, 195] on span at bounding box center [192, 198] width 20 height 20
click at [206, 109] on label "No" at bounding box center [202, 115] width 40 height 20
click at [196, 43] on span at bounding box center [192, 44] width 20 height 20
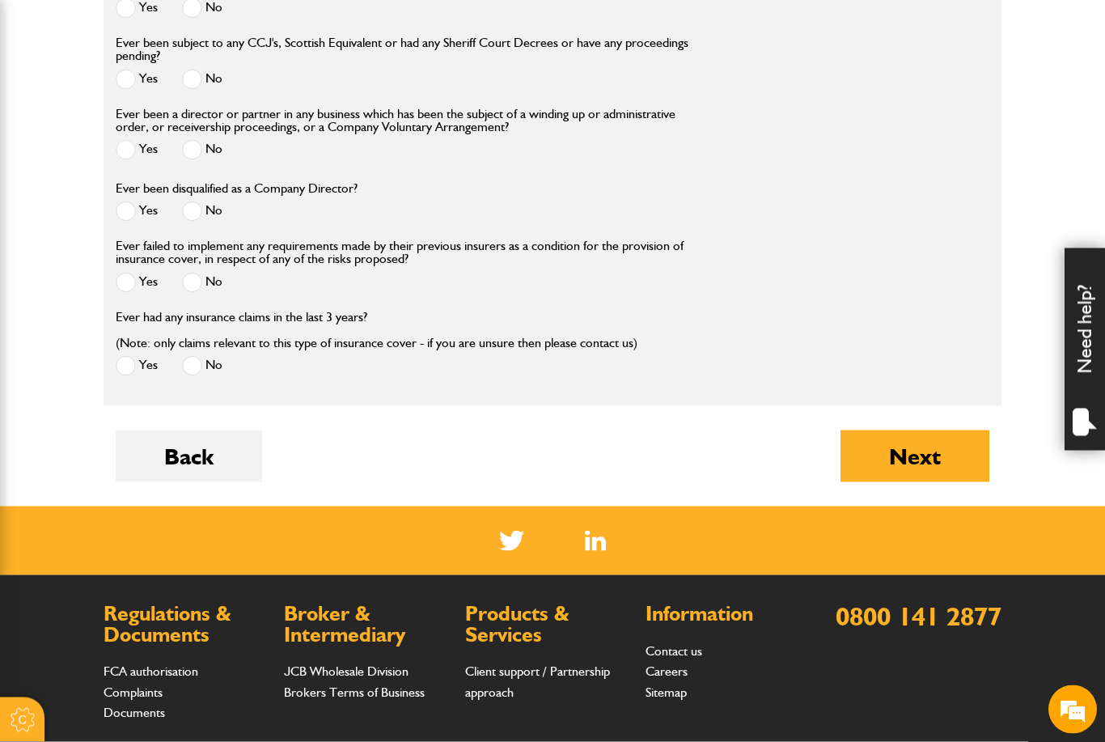
scroll to position [2157, 0]
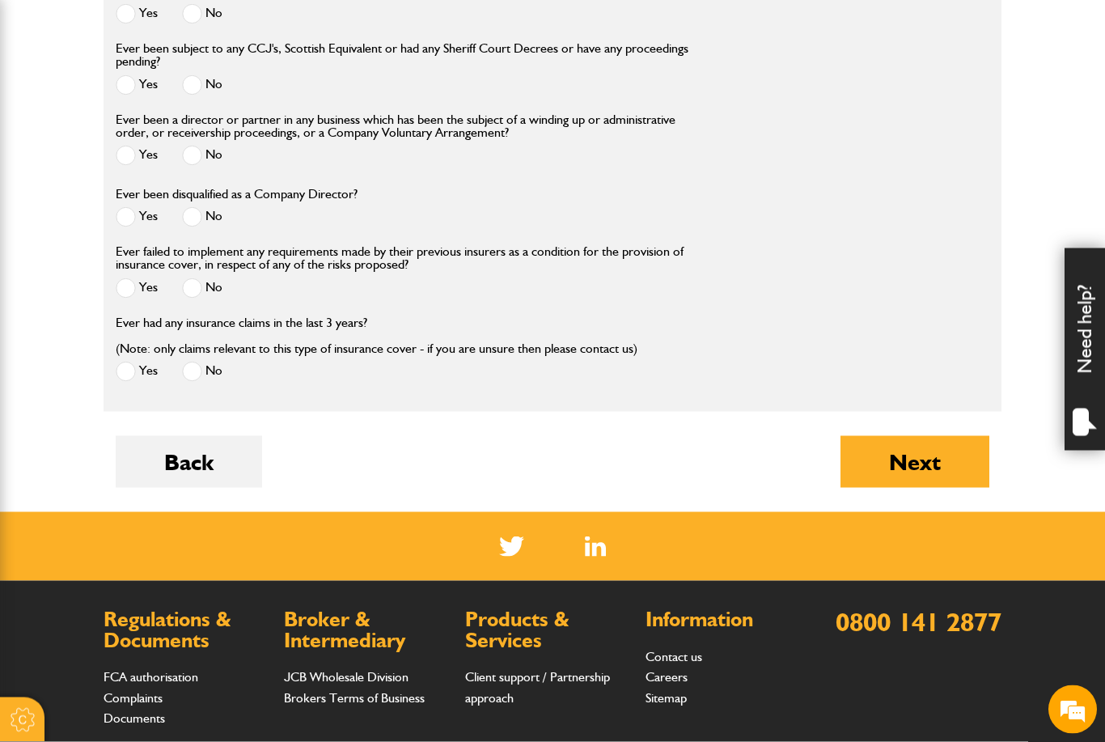
click at [196, 149] on span at bounding box center [192, 156] width 20 height 20
click at [197, 95] on div "No" at bounding box center [202, 87] width 40 height 27
click at [197, 85] on span at bounding box center [192, 85] width 20 height 20
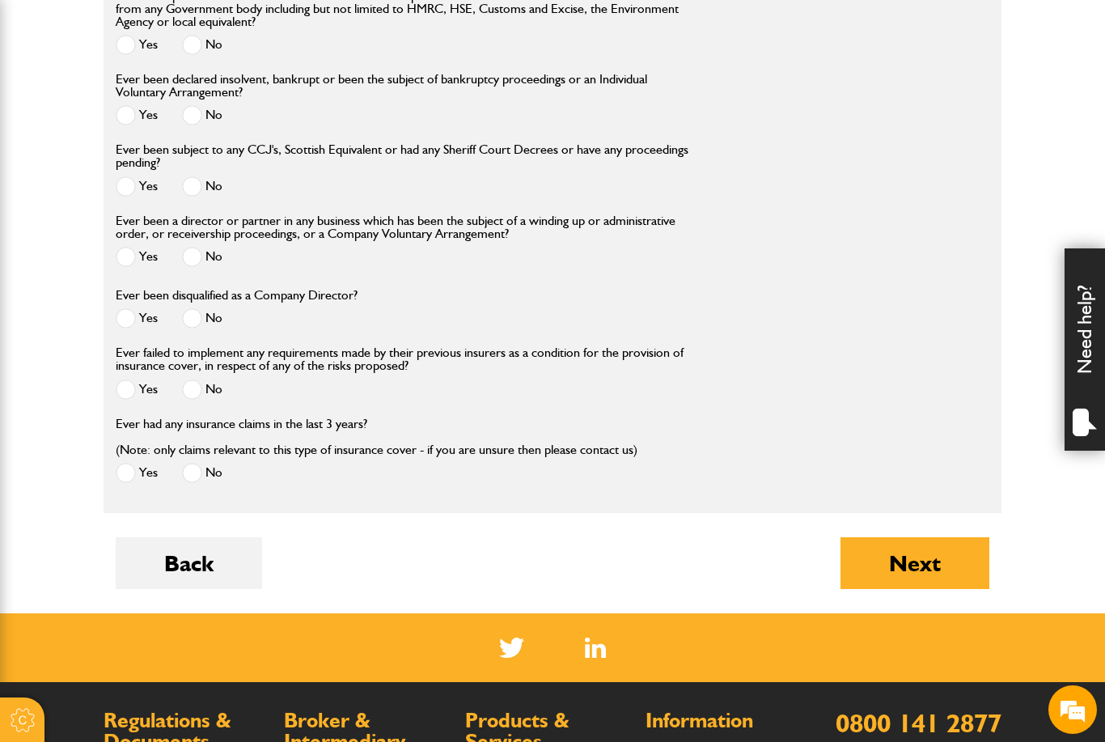
scroll to position [2050, 0]
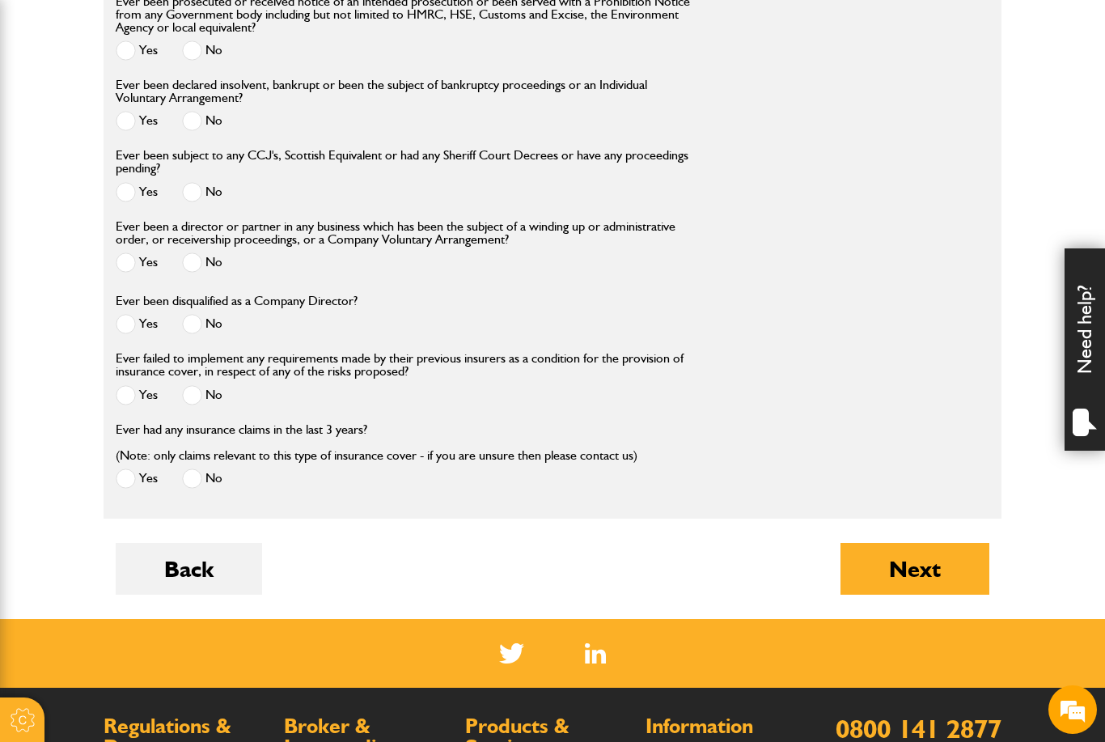
click at [191, 112] on span at bounding box center [192, 121] width 20 height 20
click at [196, 42] on span at bounding box center [192, 50] width 20 height 20
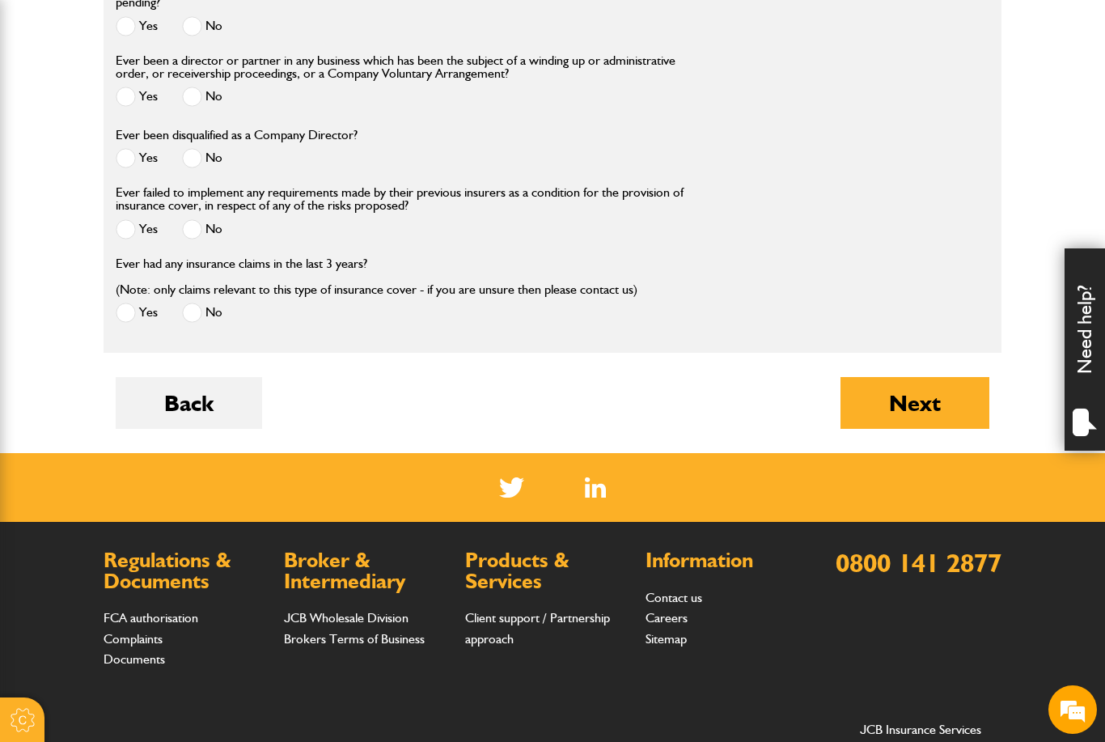
scroll to position [2330, 0]
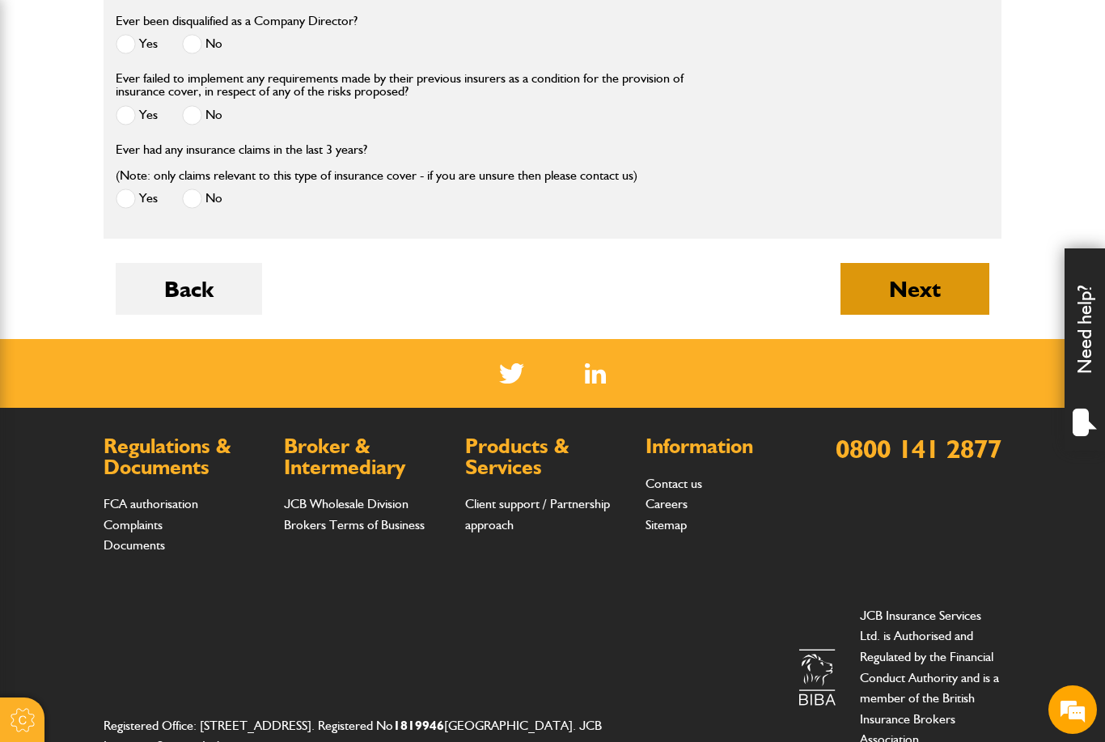
click at [966, 294] on button "Next" at bounding box center [914, 289] width 149 height 52
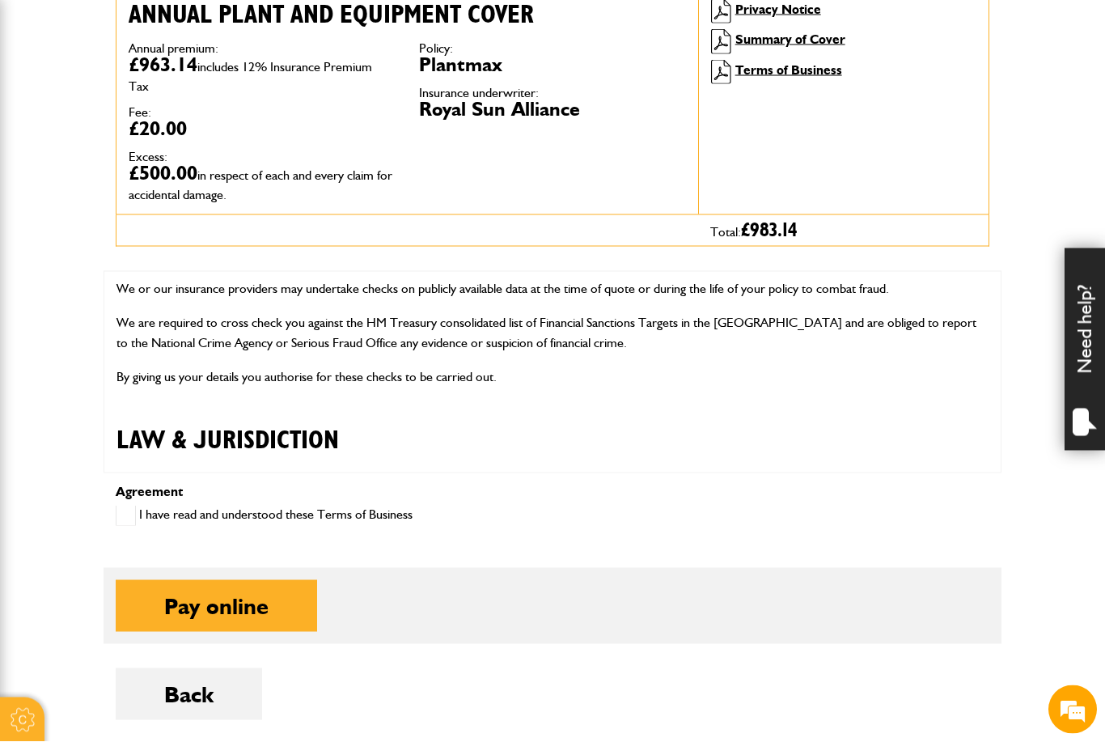
scroll to position [530, 0]
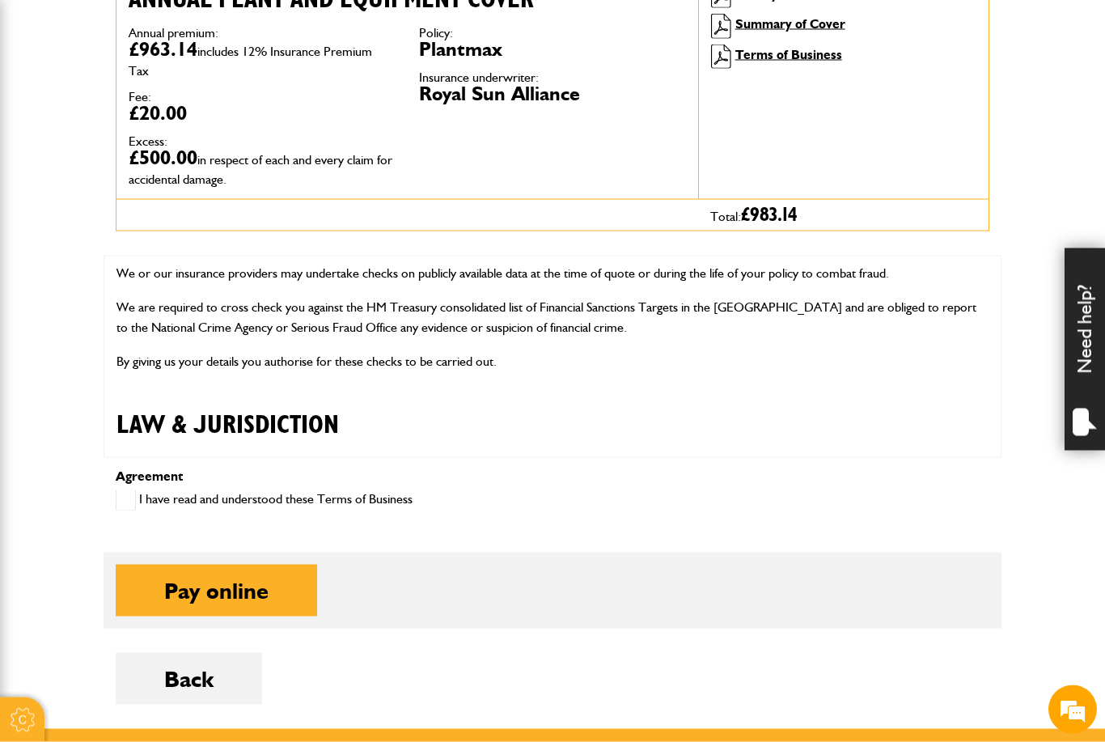
click at [332, 504] on label "I have read and understood these Terms of Business" at bounding box center [264, 500] width 297 height 20
click at [277, 606] on button "Pay online" at bounding box center [216, 590] width 201 height 52
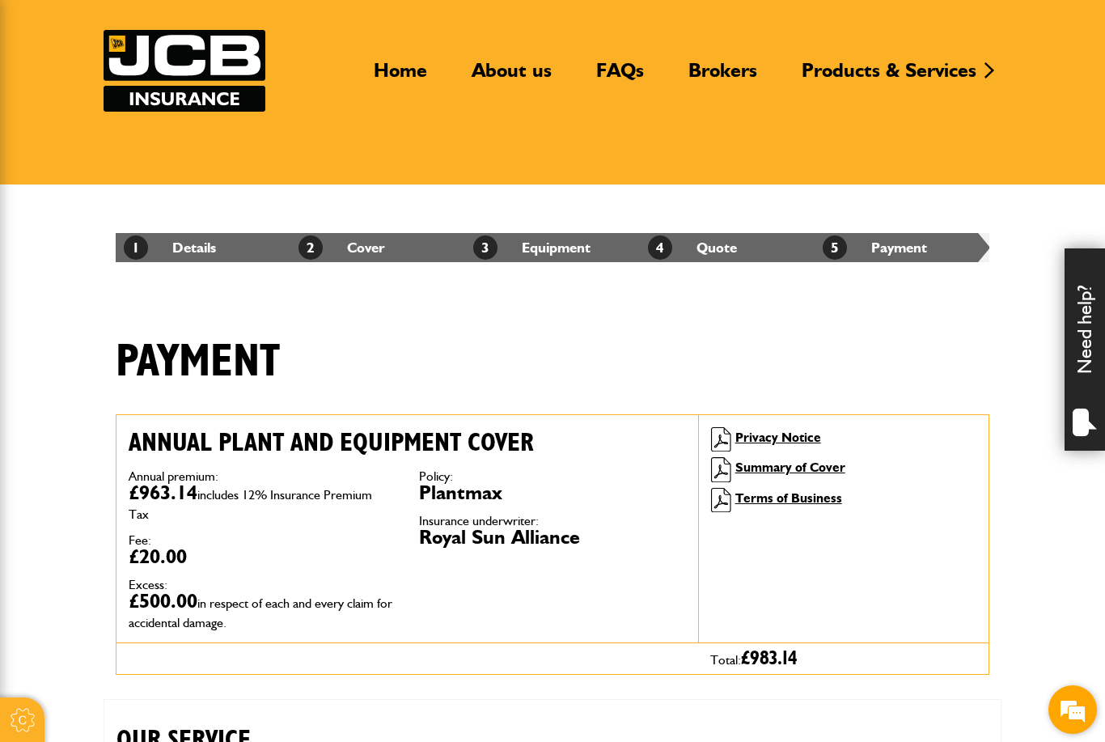
click at [1096, 723] on div "We're Online! How may I help you [DATE]?" at bounding box center [1072, 709] width 49 height 49
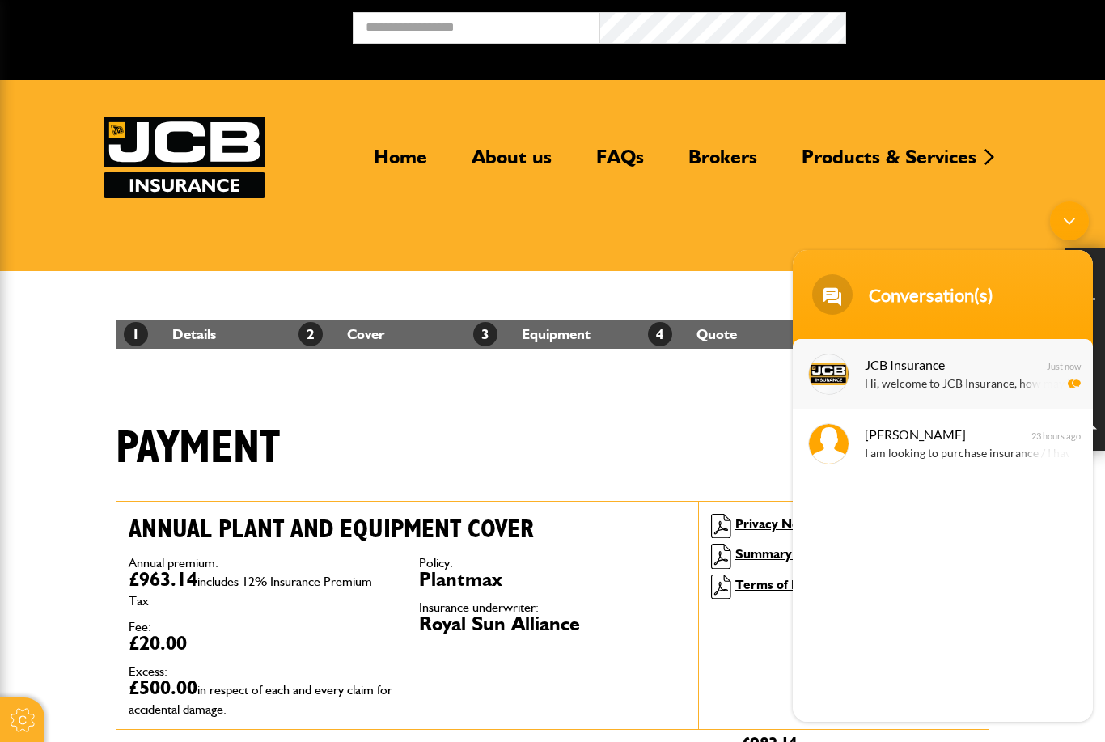
click at [992, 387] on p "Hi, welcome to JCB Insurance, how may I help you?" at bounding box center [966, 384] width 204 height 19
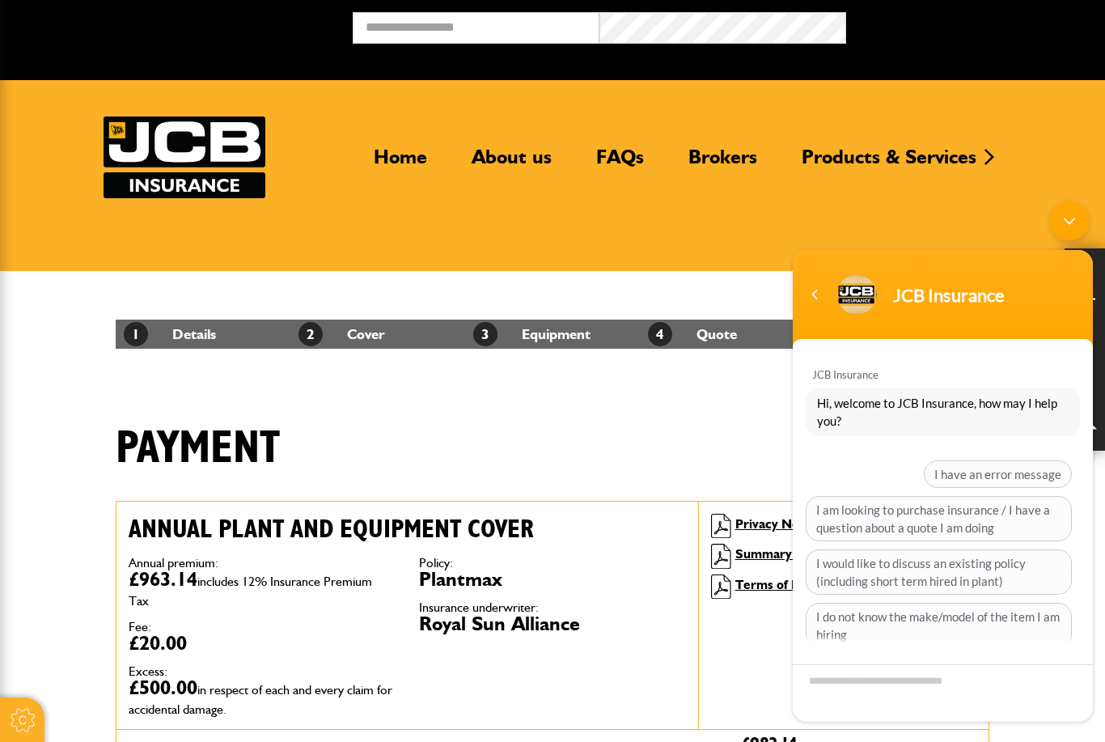
scroll to position [108, 0]
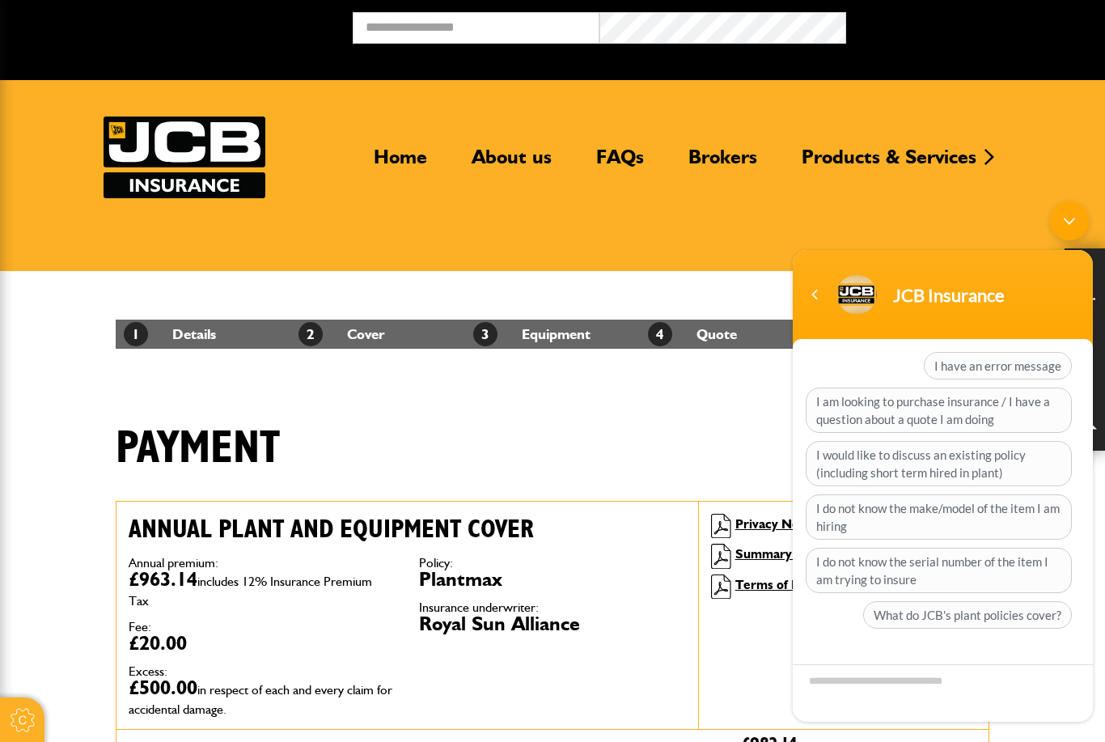
click at [1059, 243] on body "JCB Insurance JCB Insurance Hi, welcome to JCB Insurance, how may I help you? I…" at bounding box center [942, 461] width 316 height 536
click at [1086, 278] on header "JCB Insurance" at bounding box center [942, 298] width 300 height 97
click at [1071, 225] on div "Minimize live chat window" at bounding box center [1069, 220] width 39 height 39
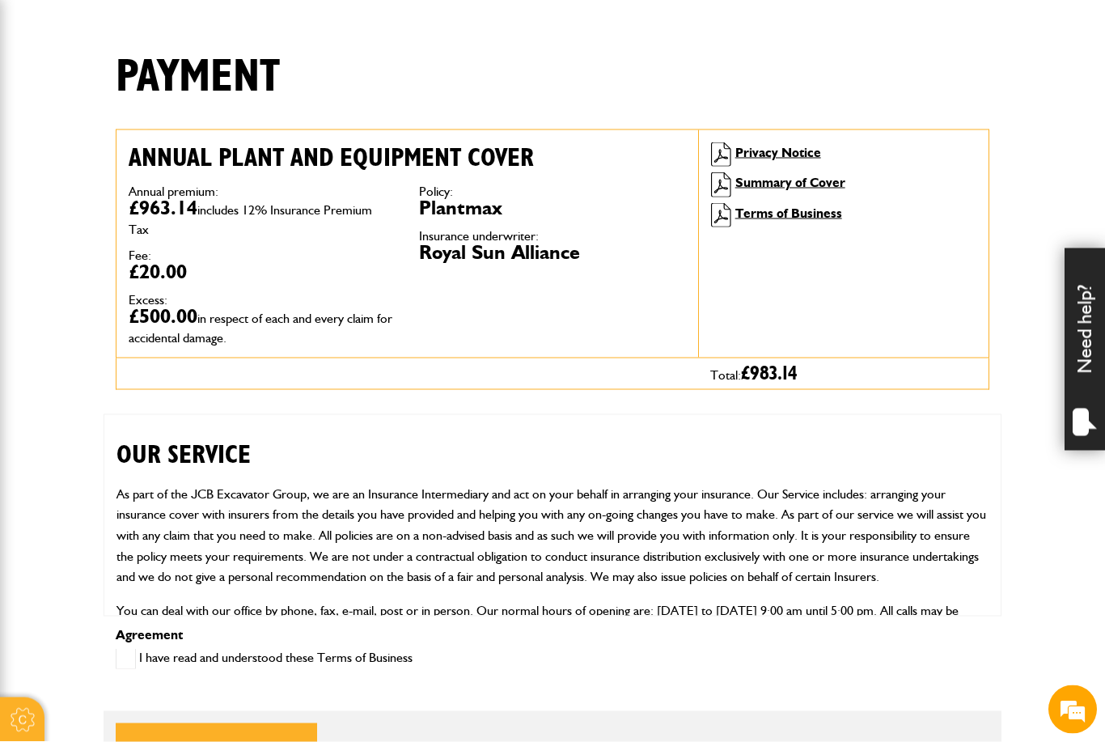
scroll to position [372, 0]
click at [936, 478] on div "OUR SERVICE As part of the JCB Excavator Group, we are an Insurance Intermediar…" at bounding box center [553, 514] width 898 height 202
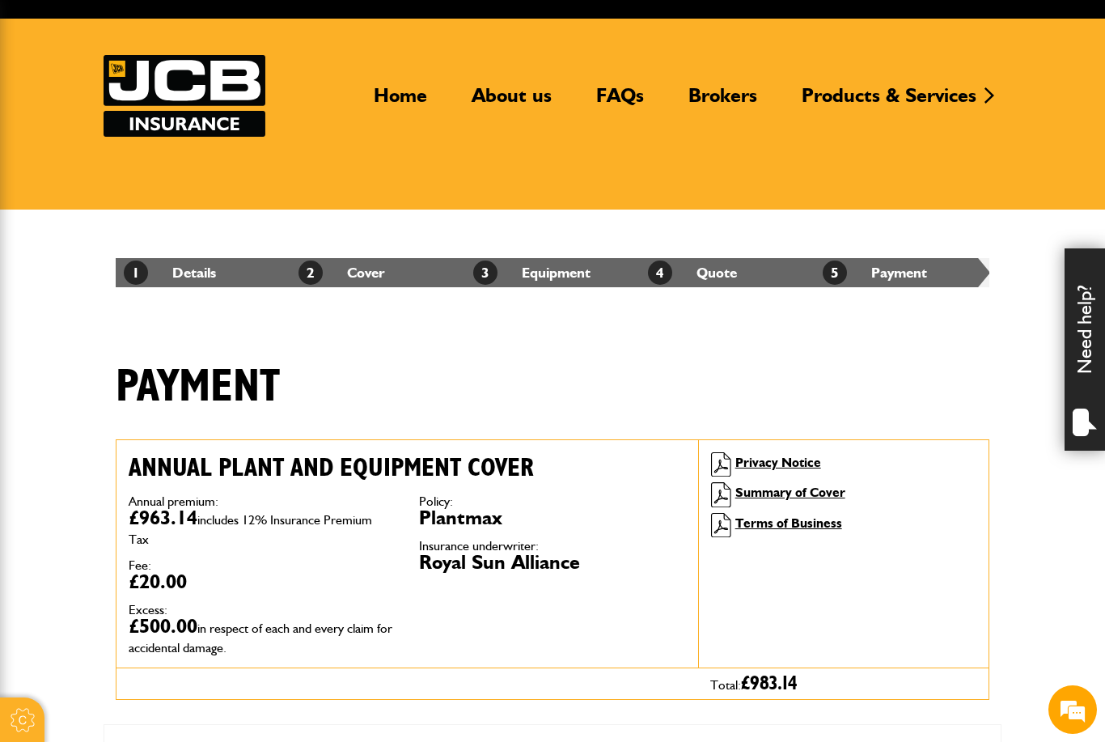
scroll to position [4238, 0]
click at [818, 457] on link "Privacy Notice" at bounding box center [778, 461] width 86 height 15
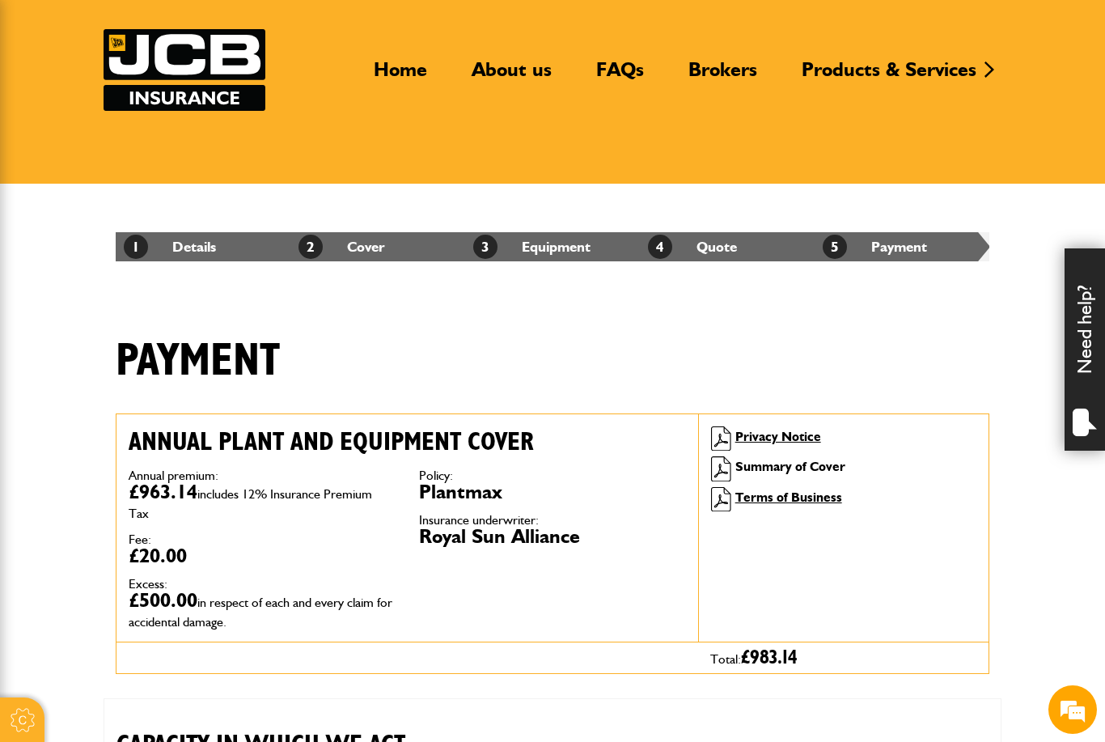
click at [822, 468] on link "Summary of Cover" at bounding box center [790, 466] width 110 height 15
click at [798, 502] on link "Terms of Business" at bounding box center [788, 496] width 107 height 15
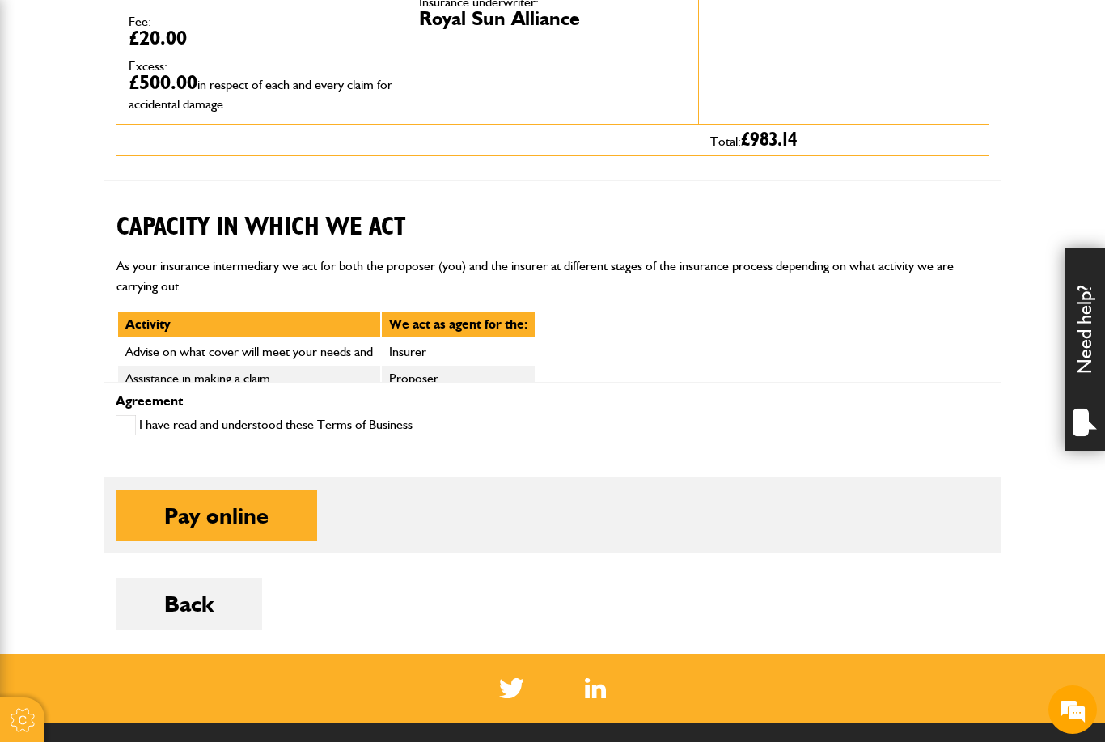
scroll to position [606, 0]
